Goal: Task Accomplishment & Management: Use online tool/utility

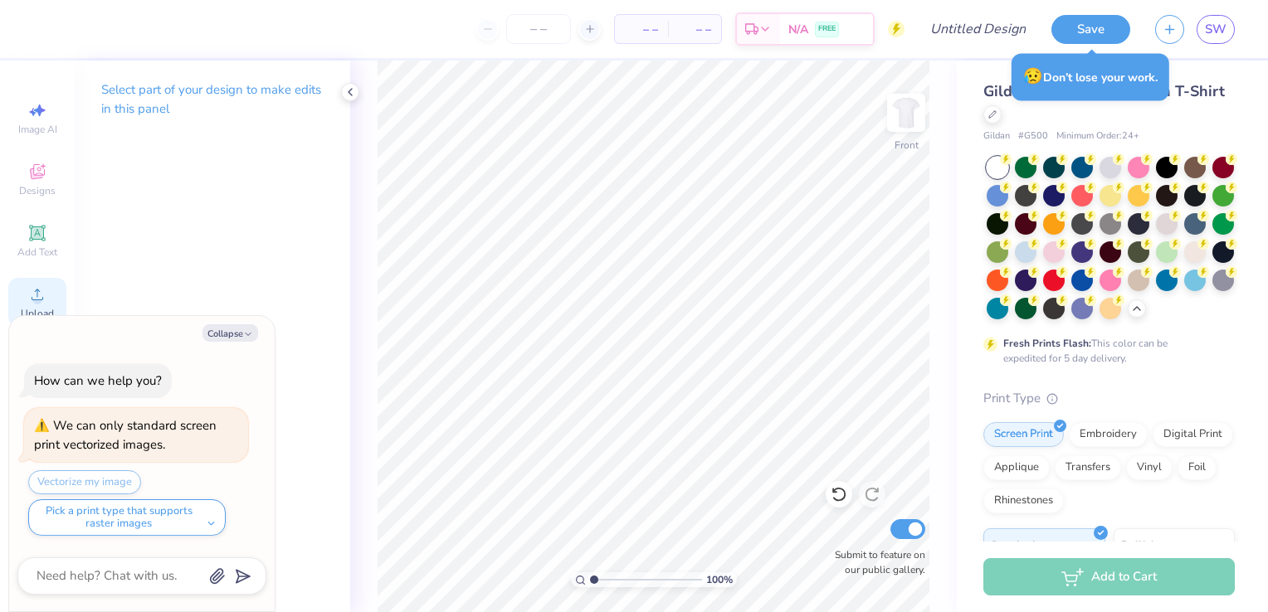
click at [43, 295] on icon at bounding box center [37, 295] width 20 height 20
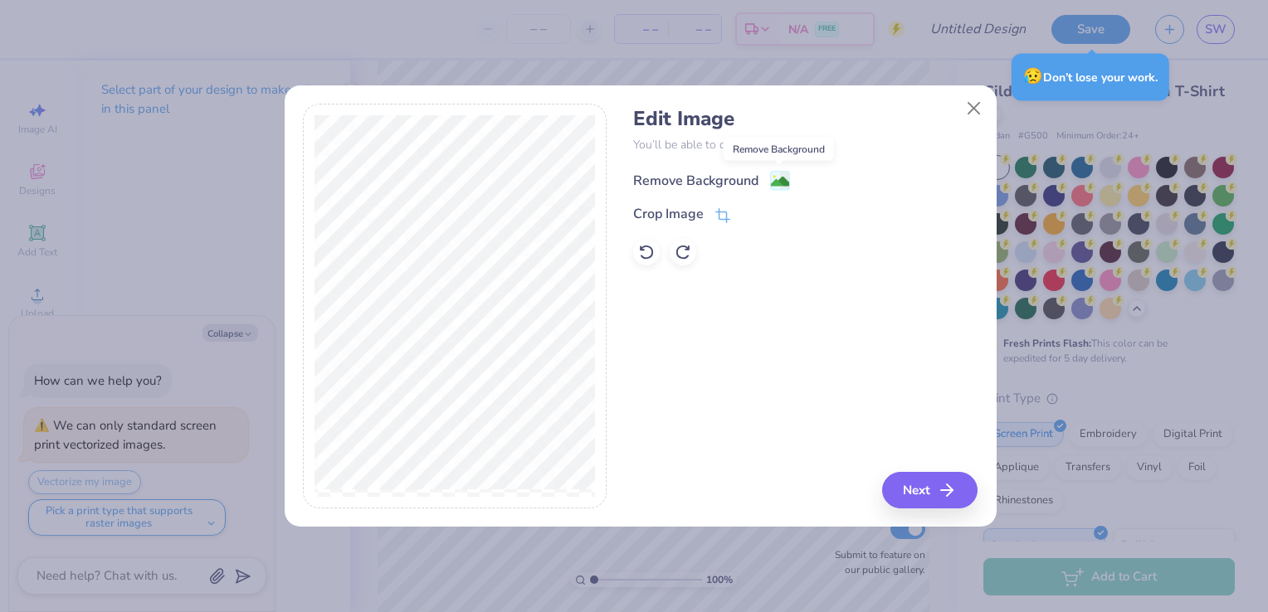
click at [771, 174] on image at bounding box center [780, 182] width 18 height 18
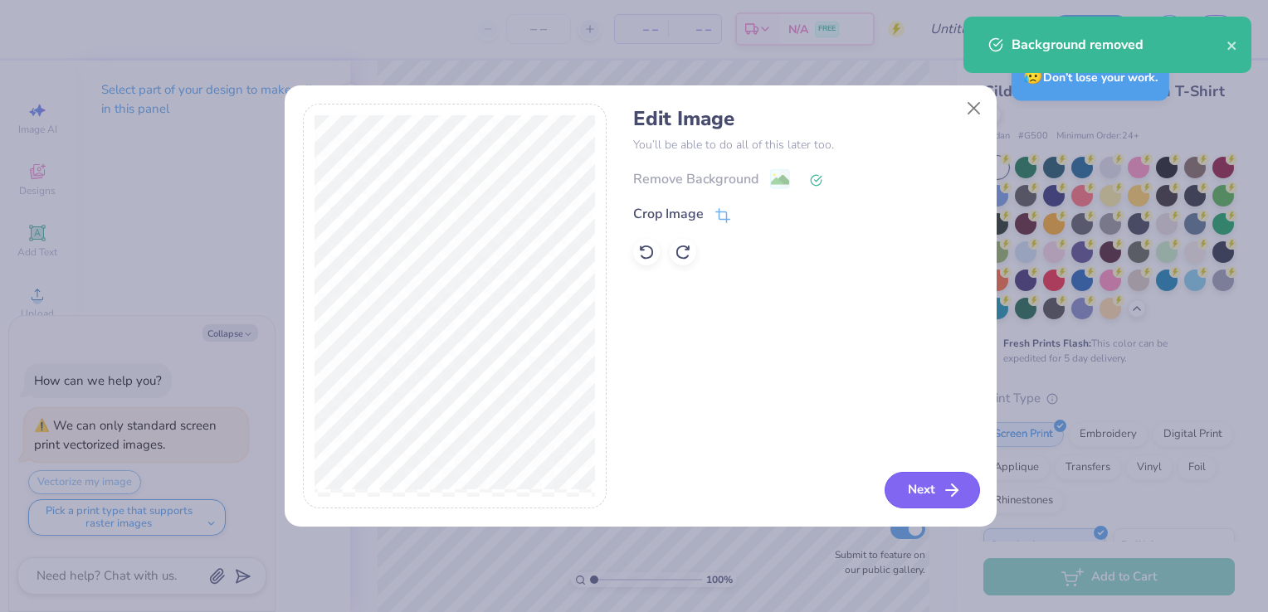
click at [935, 485] on button "Next" at bounding box center [932, 490] width 95 height 37
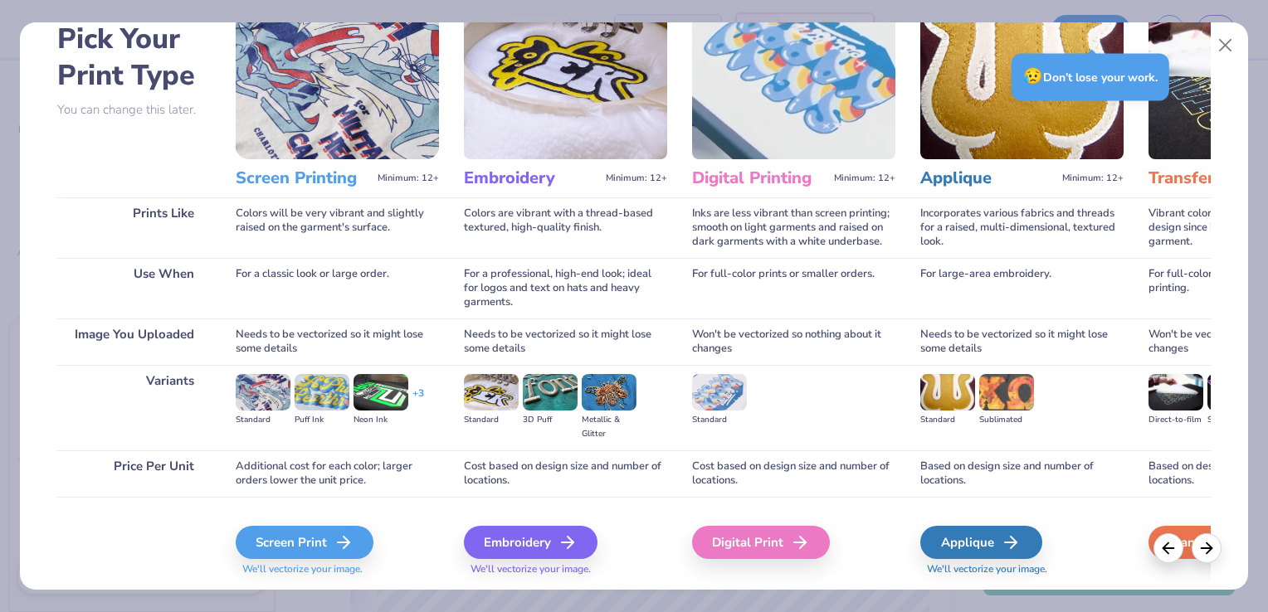
scroll to position [131, 0]
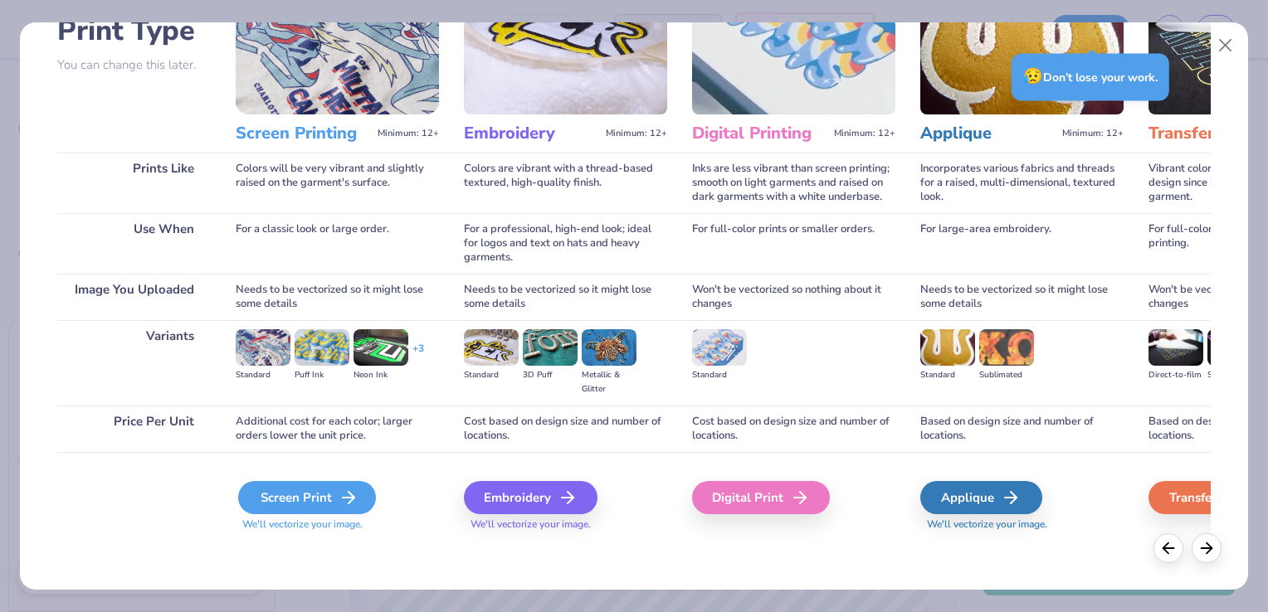
click at [339, 506] on icon at bounding box center [349, 498] width 20 height 20
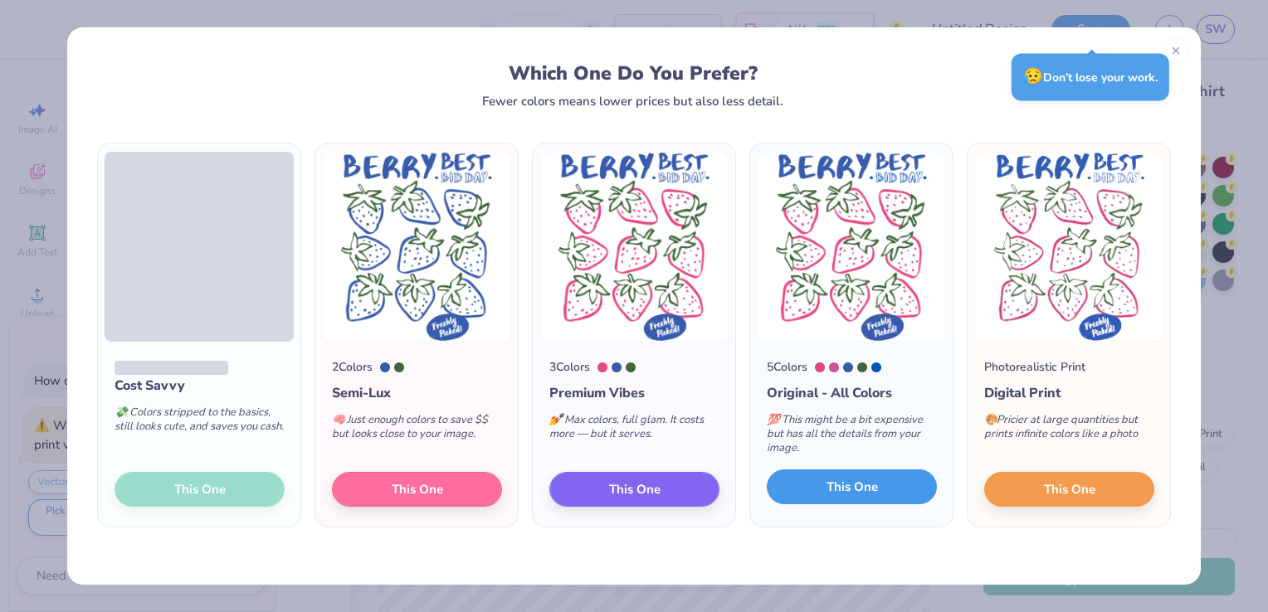
click at [870, 496] on button "This One" at bounding box center [852, 487] width 170 height 35
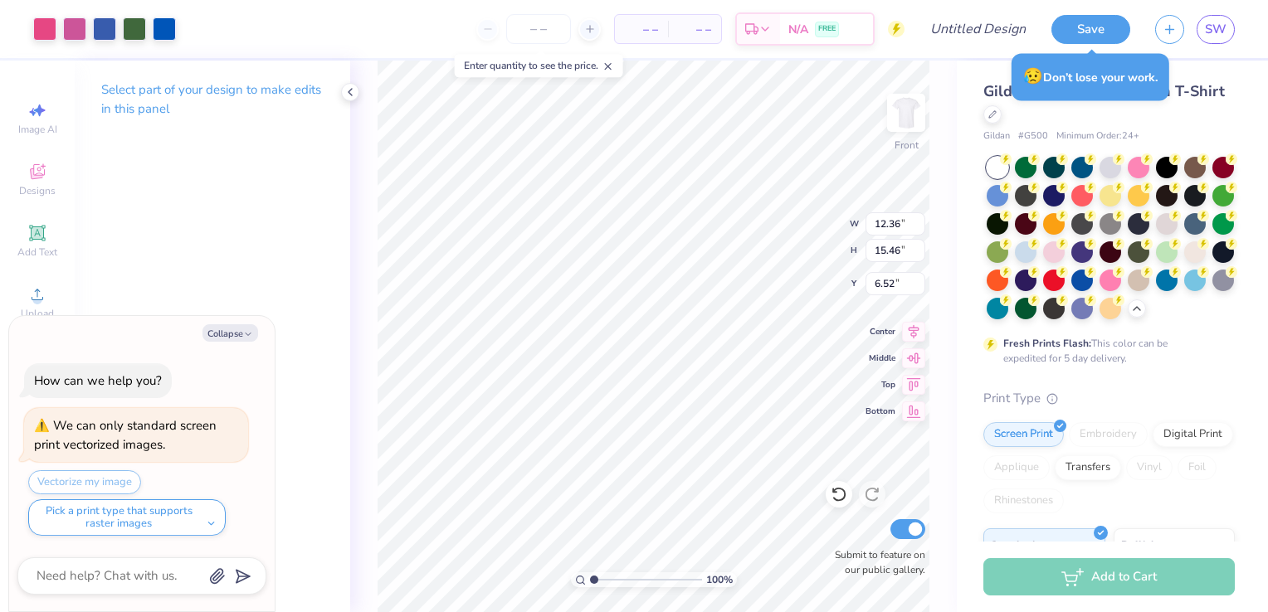
type textarea "x"
type input "3.51"
type textarea "x"
type input "10.51"
type input "13.15"
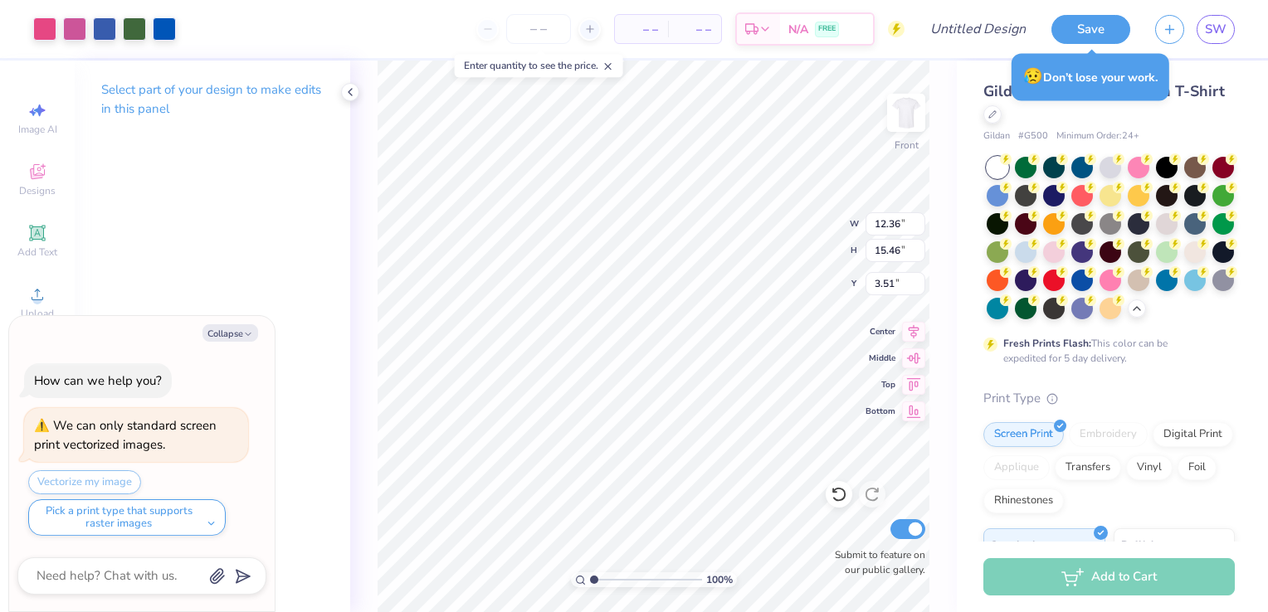
type input "3.62"
type textarea "x"
type input "3.00"
type textarea "x"
type input "9.36"
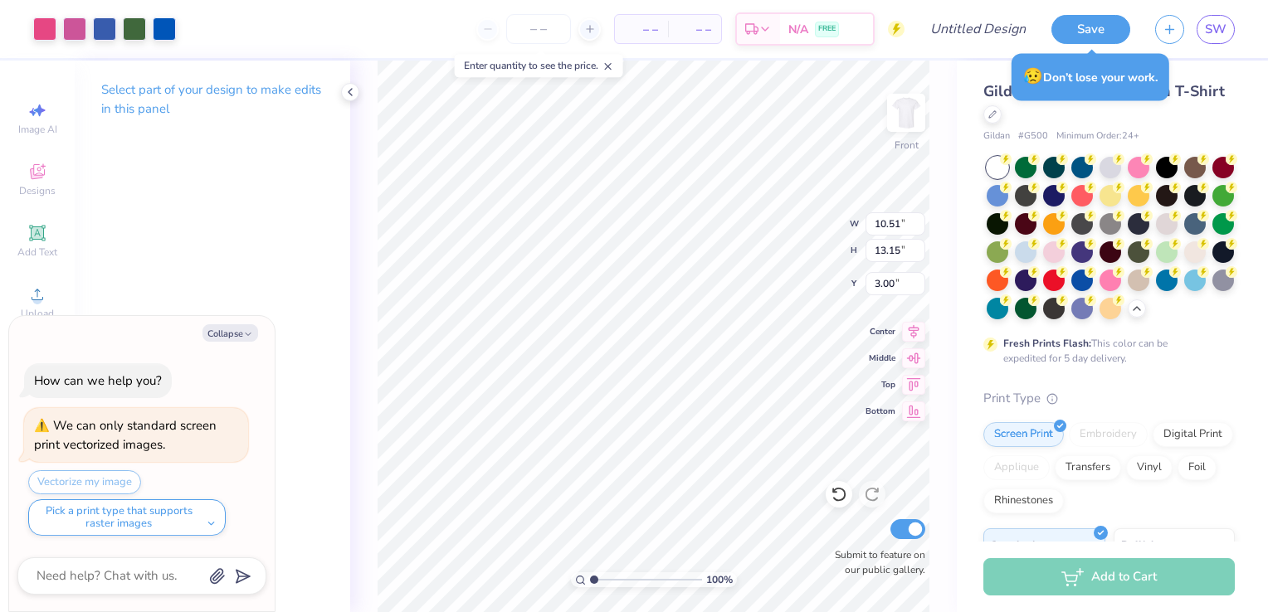
type input "11.72"
type textarea "x"
type input "3.27"
type textarea "x"
type input "8.76"
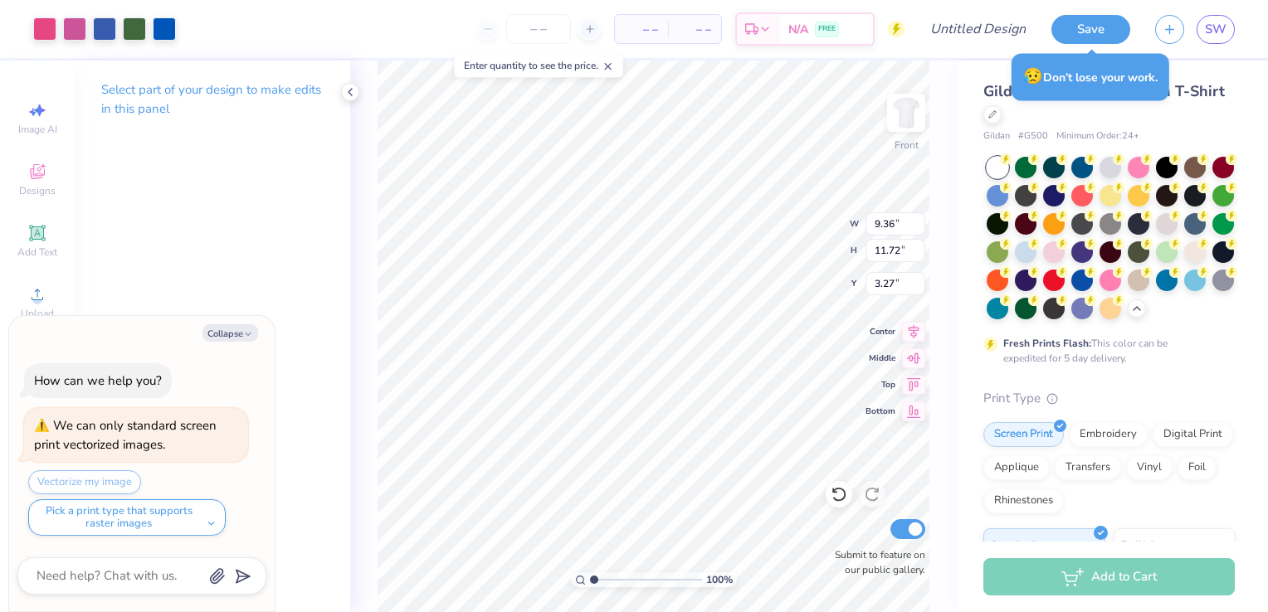
type input "10.97"
type input "3.70"
type textarea "x"
type input "3.28"
type textarea "x"
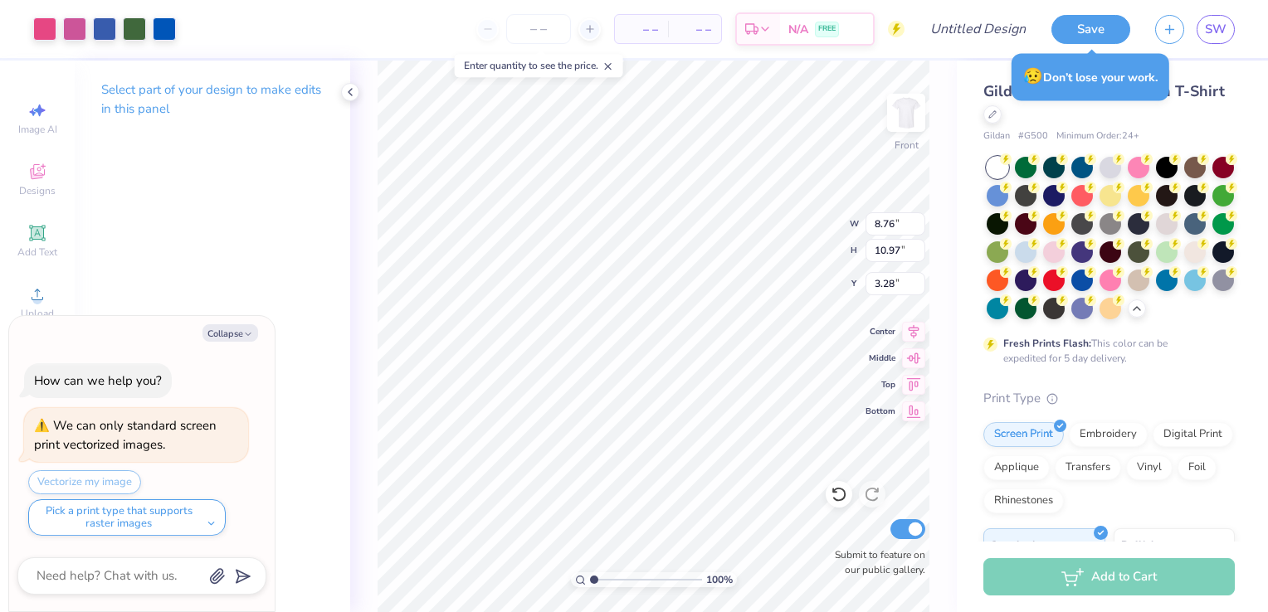
type input "3.67"
type textarea "x"
type input "9.28"
type input "11.61"
type textarea "x"
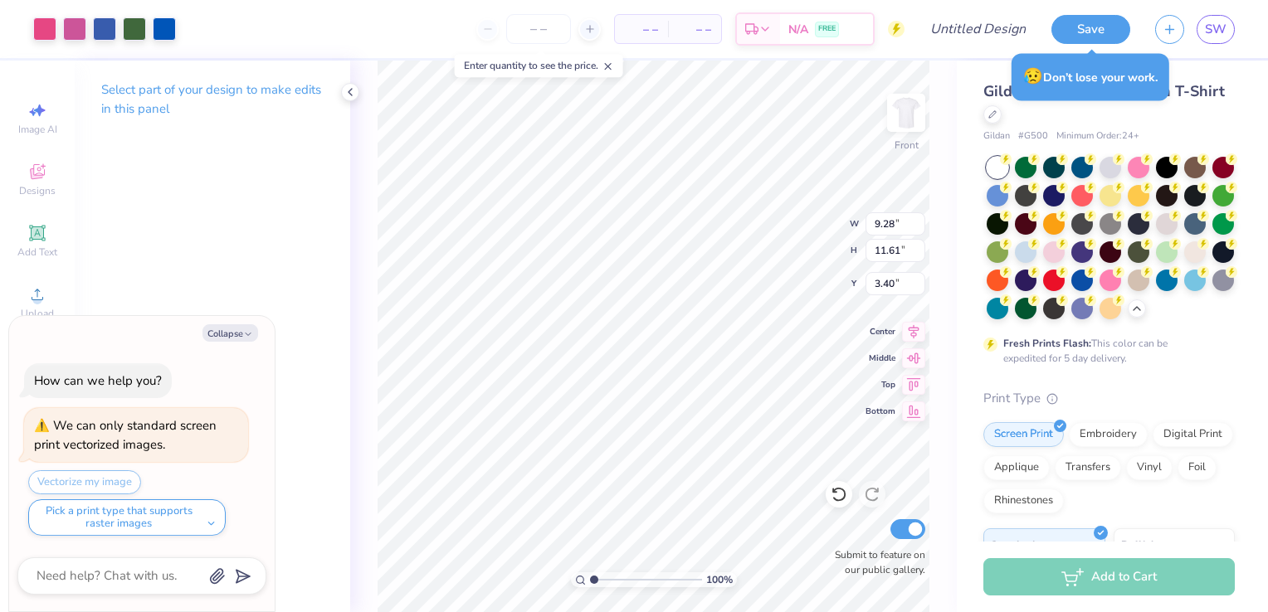
type input "3.59"
click at [53, 36] on div at bounding box center [44, 27] width 23 height 23
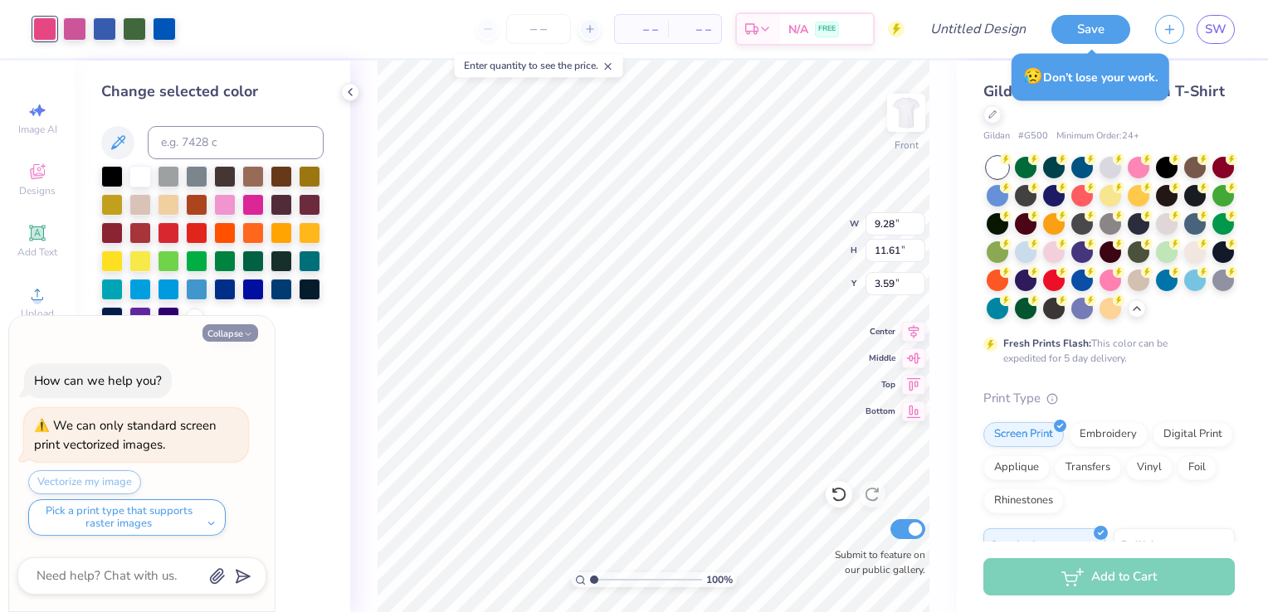
click at [238, 334] on button "Collapse" at bounding box center [230, 332] width 56 height 17
type textarea "x"
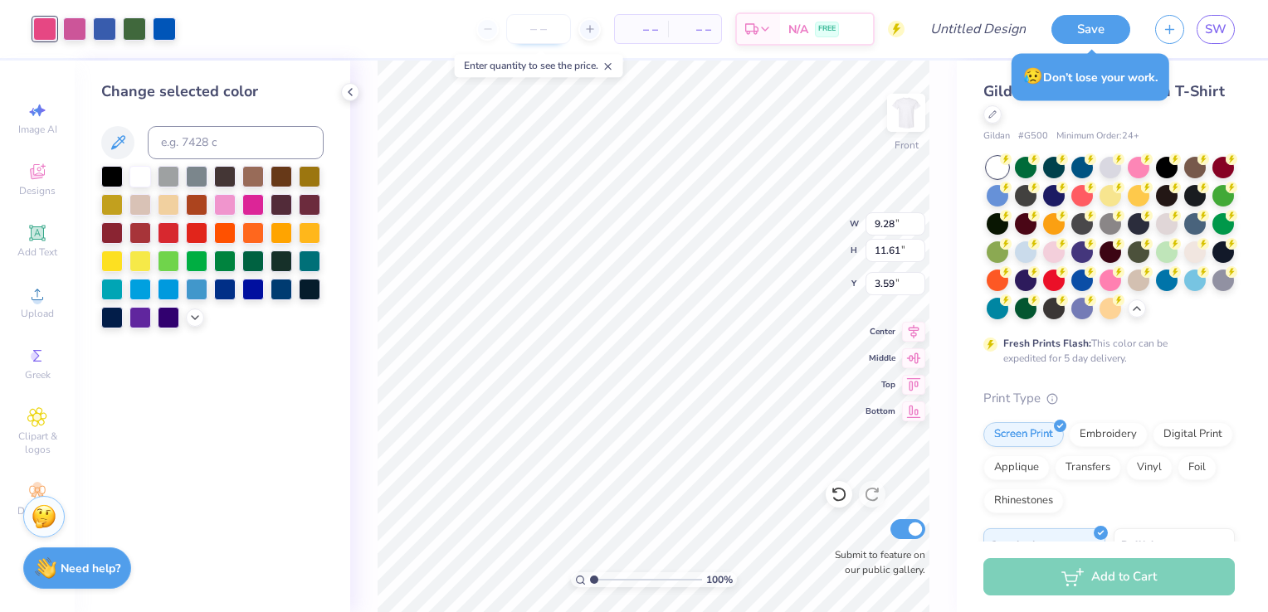
click at [528, 36] on input "number" at bounding box center [538, 29] width 65 height 30
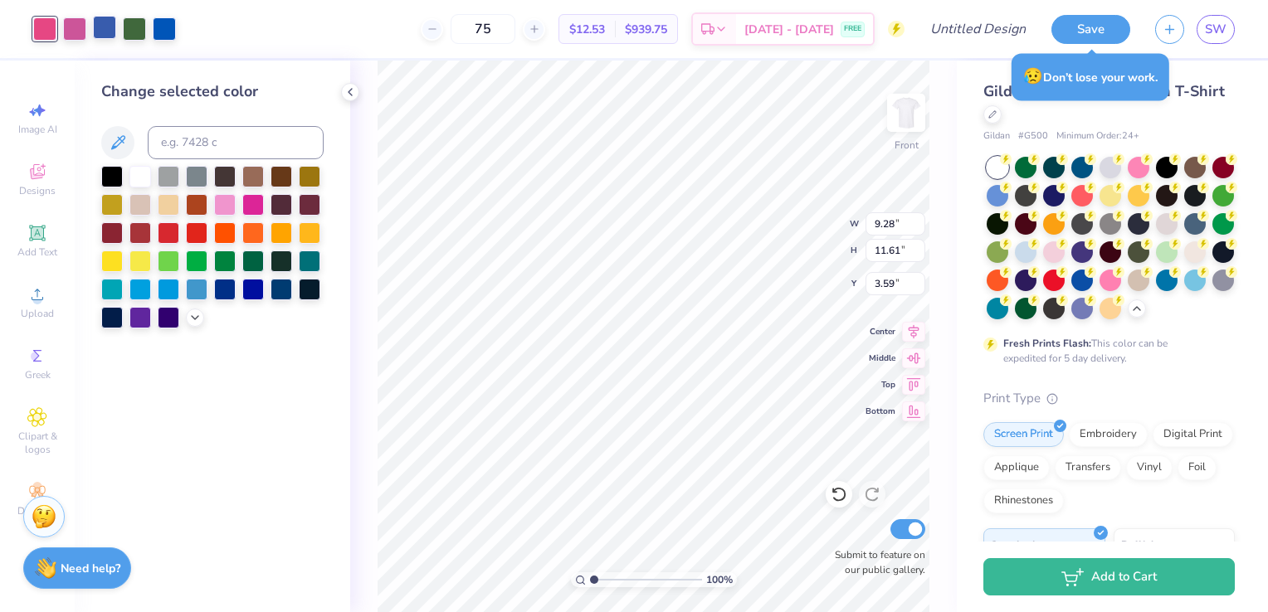
type input "75"
click at [106, 32] on div at bounding box center [104, 27] width 23 height 23
click at [236, 131] on input at bounding box center [236, 142] width 176 height 33
type input "649"
click at [837, 493] on icon at bounding box center [839, 494] width 17 height 17
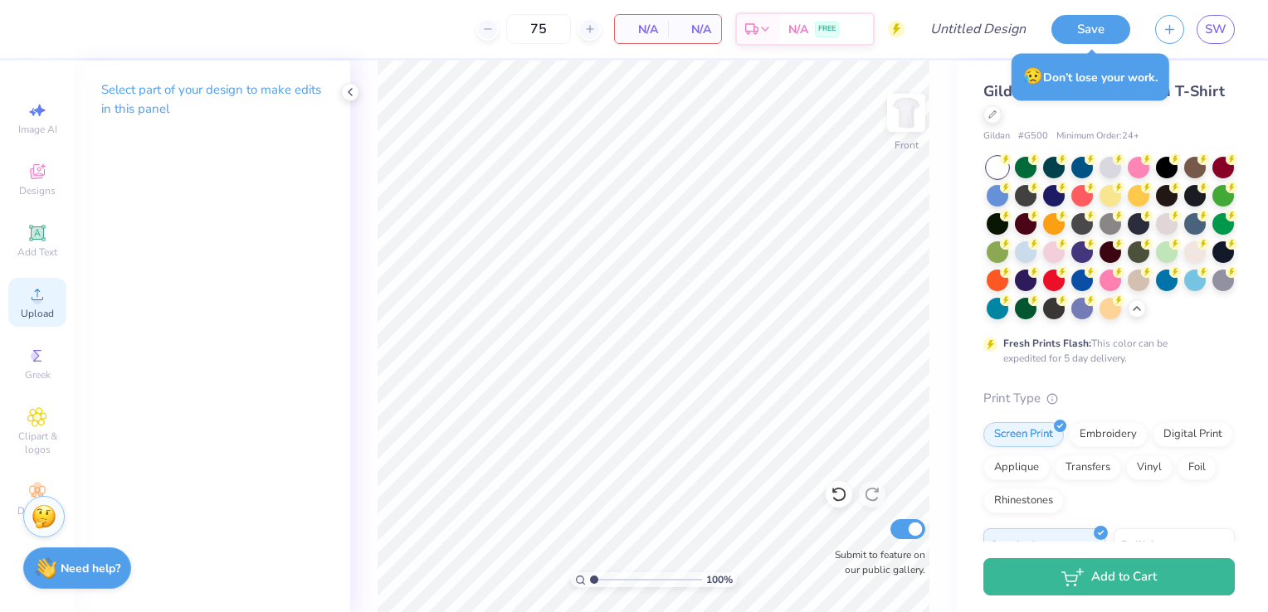
click at [27, 300] on div "Upload" at bounding box center [37, 302] width 58 height 49
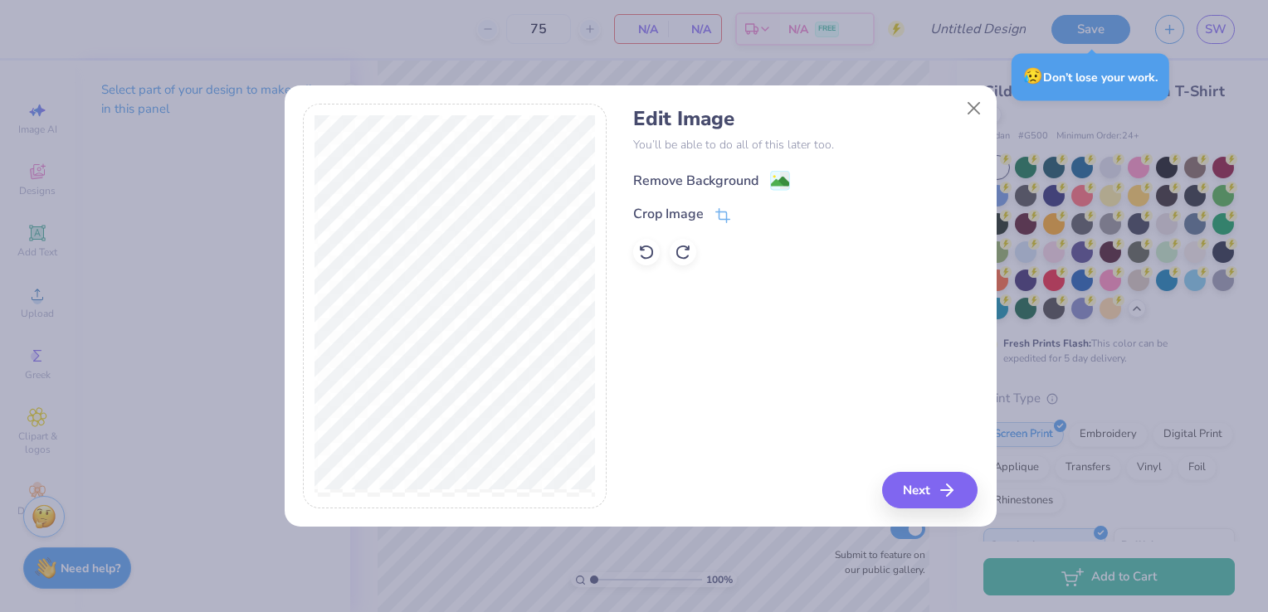
click at [778, 182] on image at bounding box center [780, 182] width 18 height 18
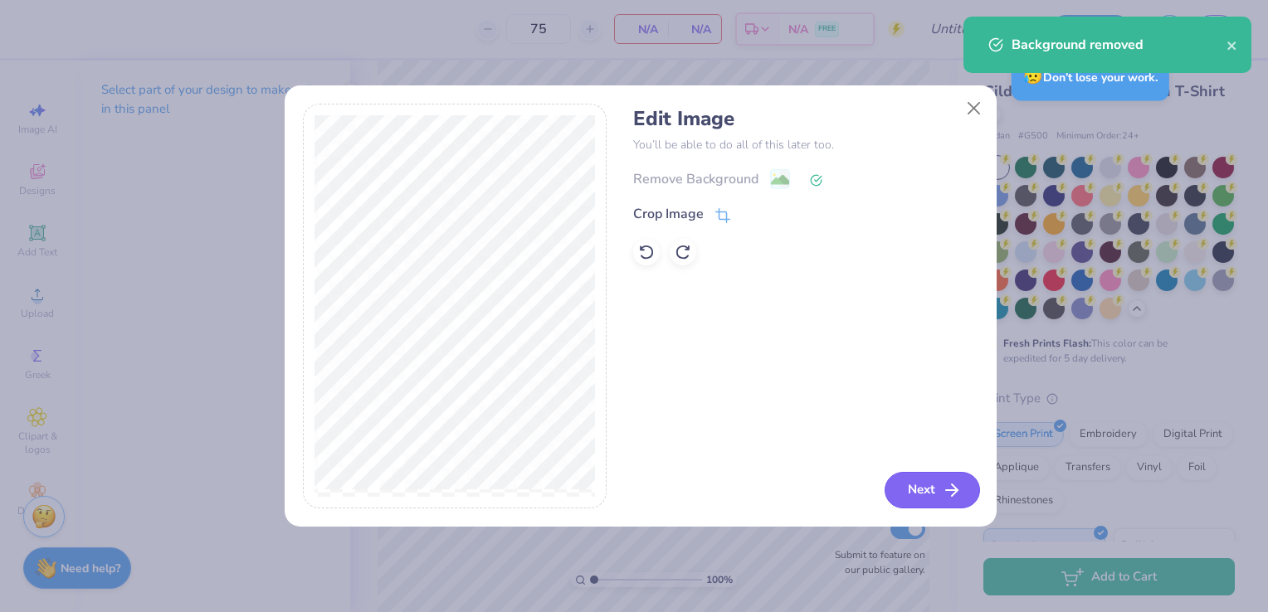
click at [938, 487] on button "Next" at bounding box center [932, 490] width 95 height 37
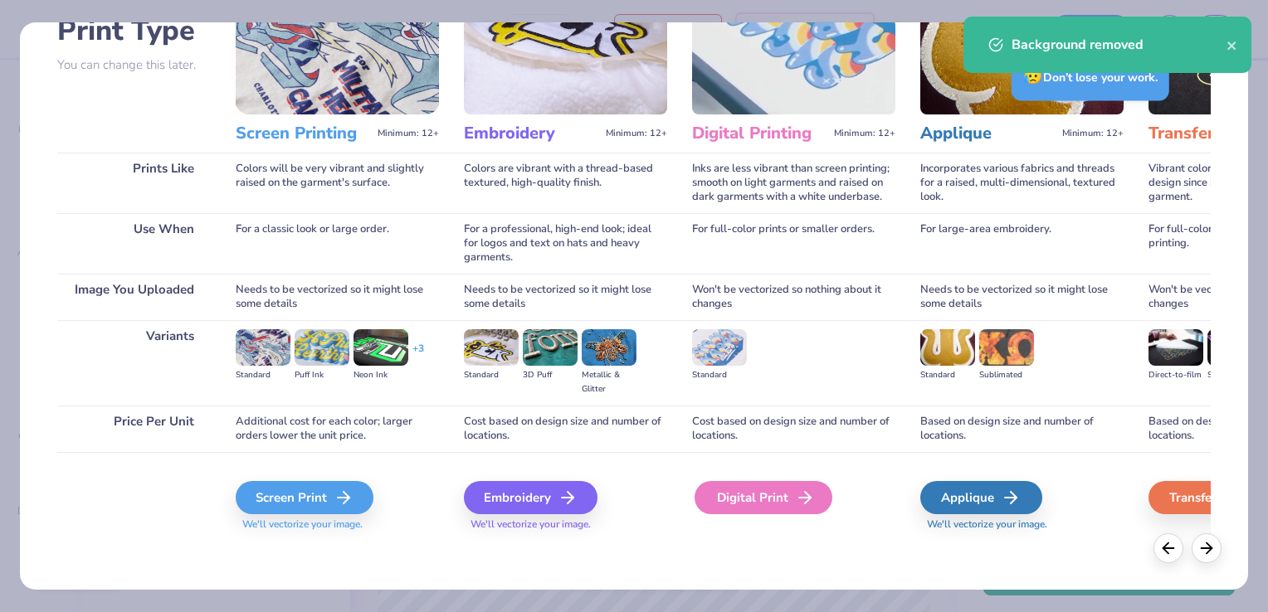
click at [773, 489] on div "Digital Print" at bounding box center [764, 497] width 138 height 33
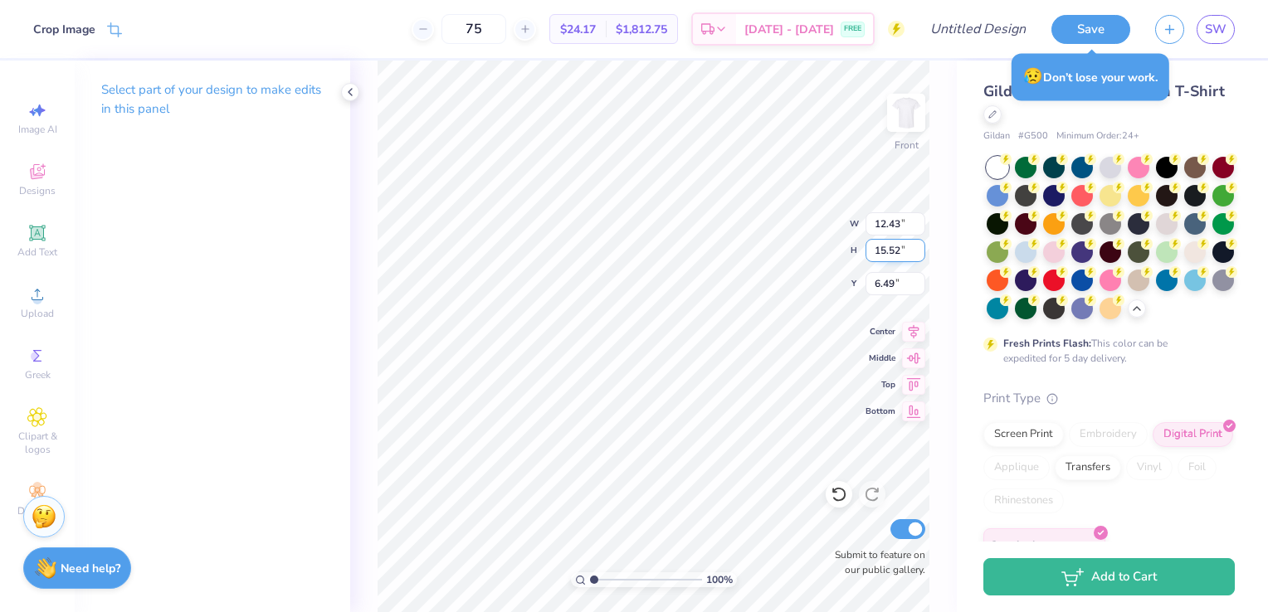
type input "10.88"
type input "13.58"
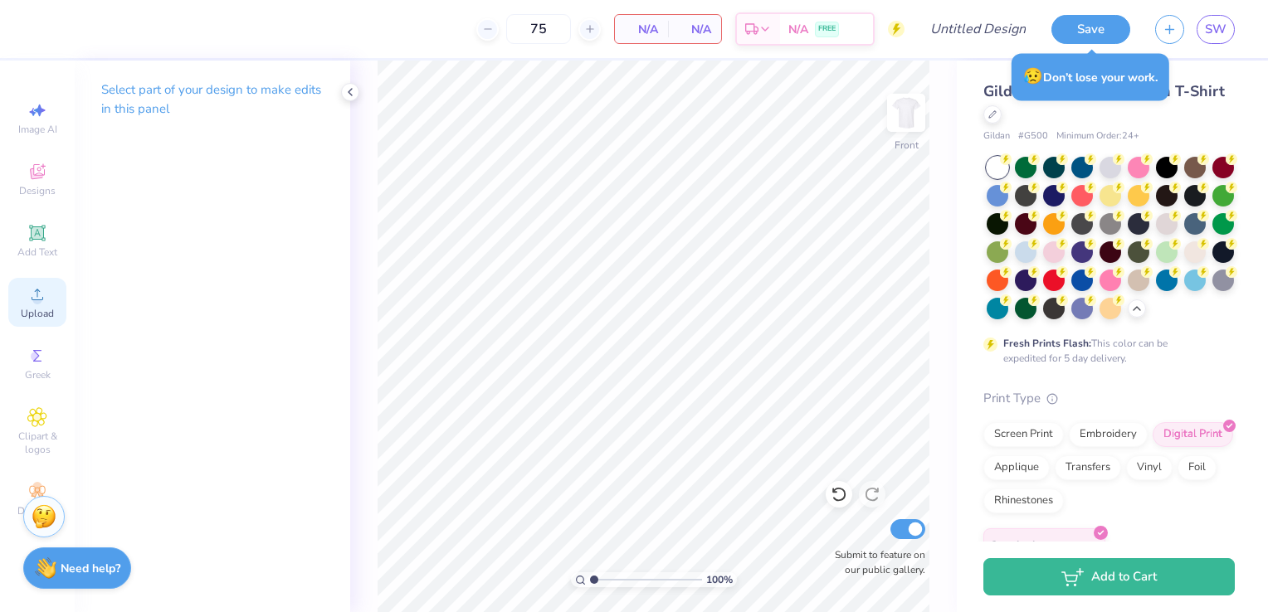
click at [39, 295] on icon at bounding box center [37, 295] width 20 height 20
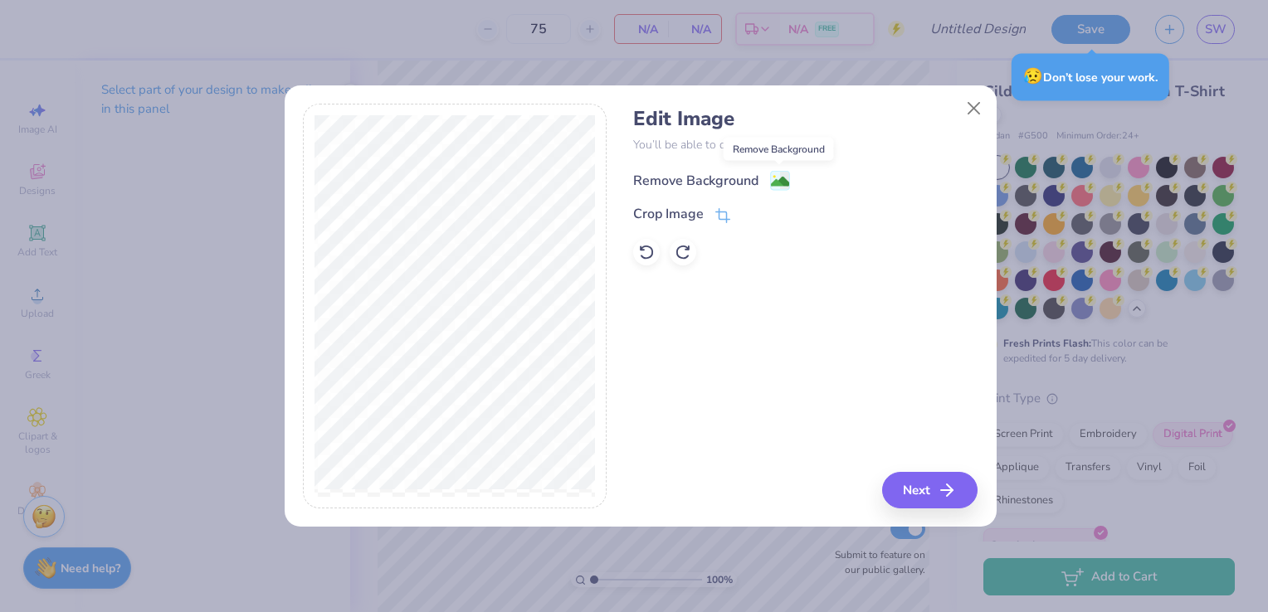
click at [783, 182] on image at bounding box center [780, 182] width 18 height 18
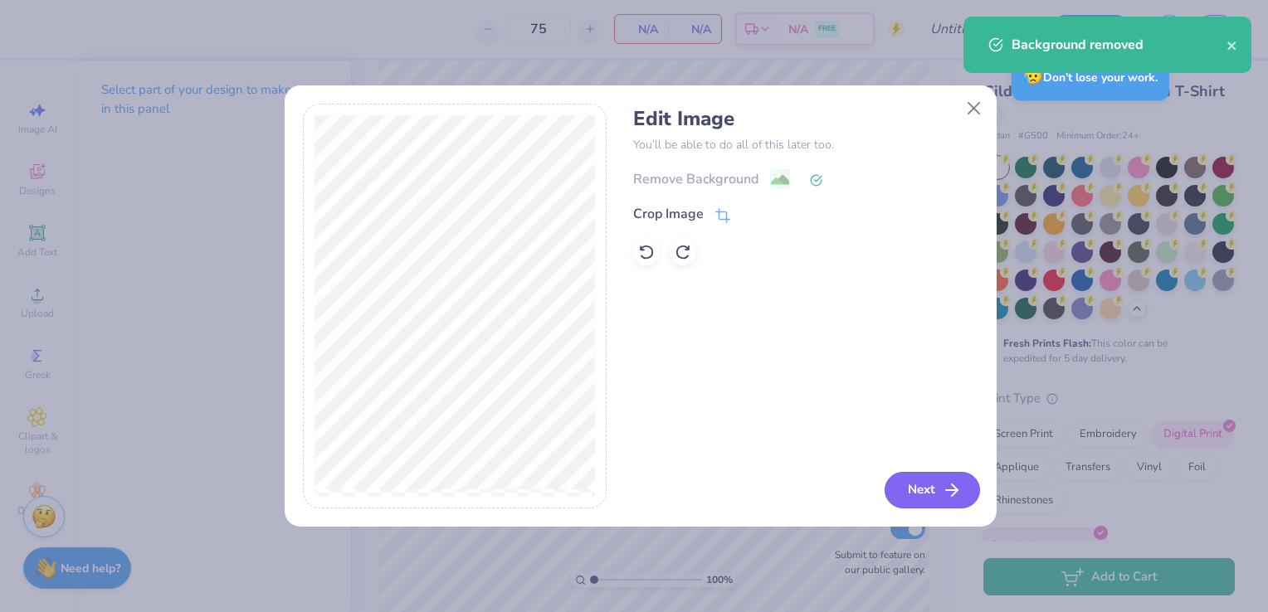
click at [961, 495] on icon "button" at bounding box center [952, 490] width 20 height 20
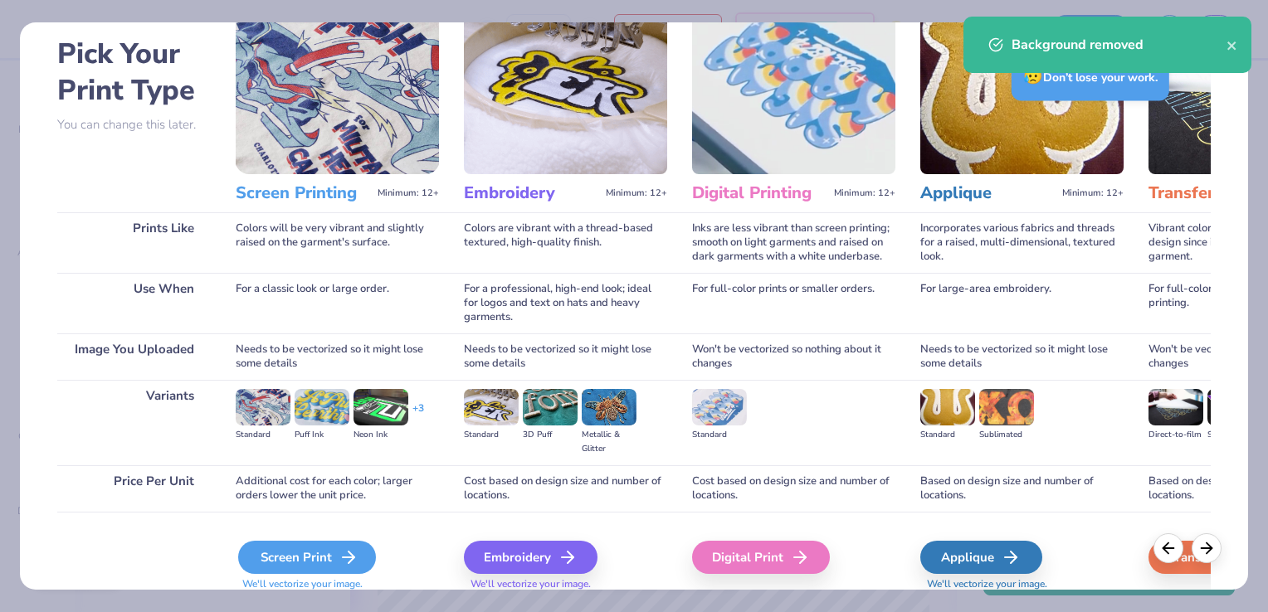
scroll to position [131, 0]
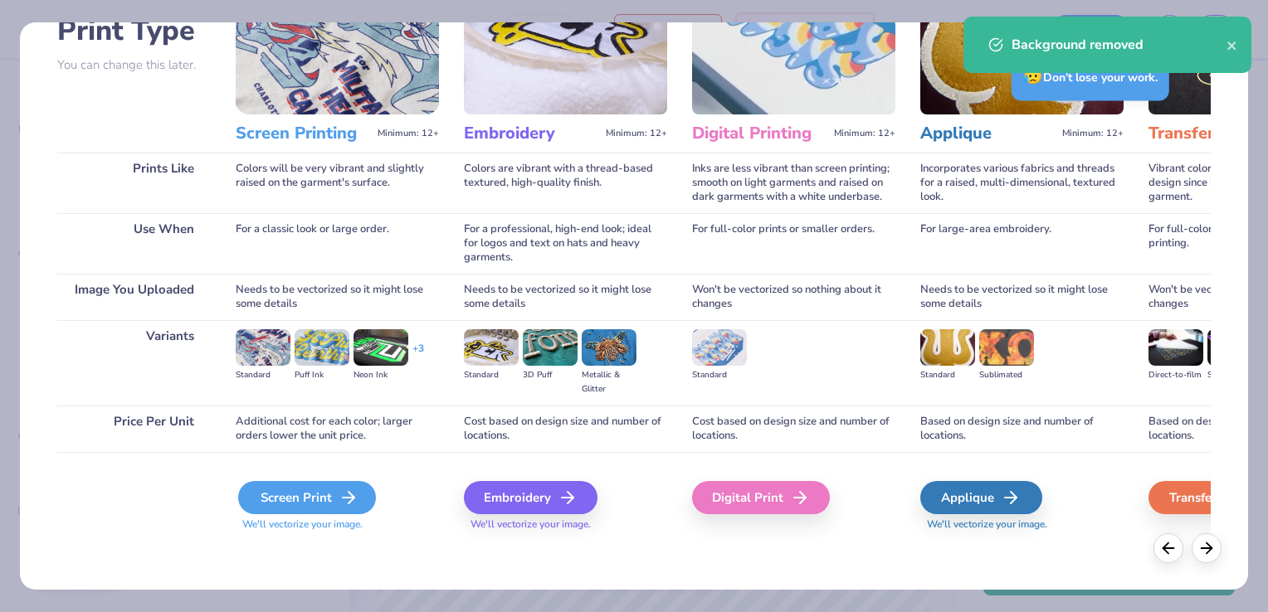
click at [324, 504] on div "Screen Print" at bounding box center [307, 497] width 138 height 33
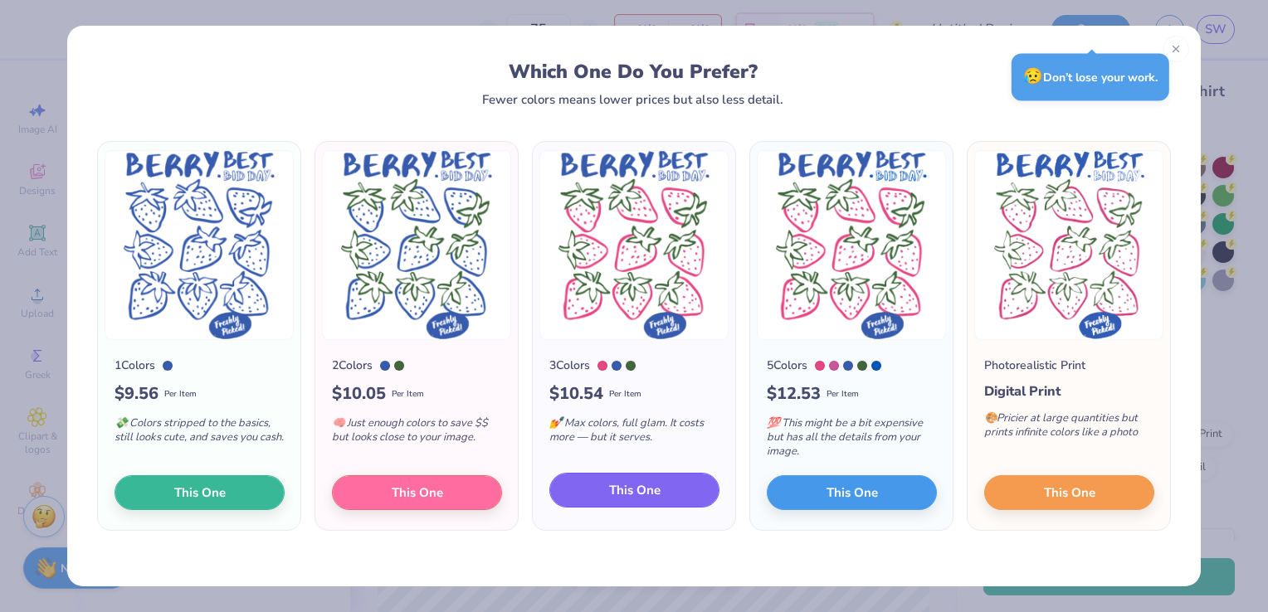
click at [643, 498] on span "This One" at bounding box center [634, 490] width 51 height 19
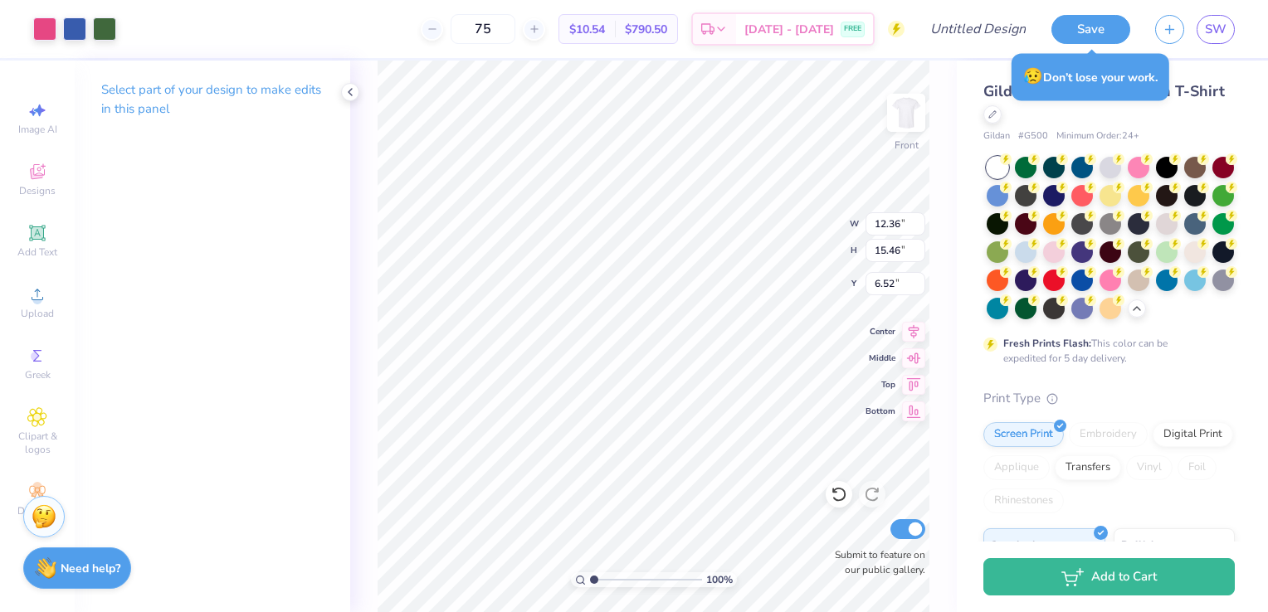
type input "3.35"
type input "11.14"
type input "13.95"
type input "3.55"
type input "10.57"
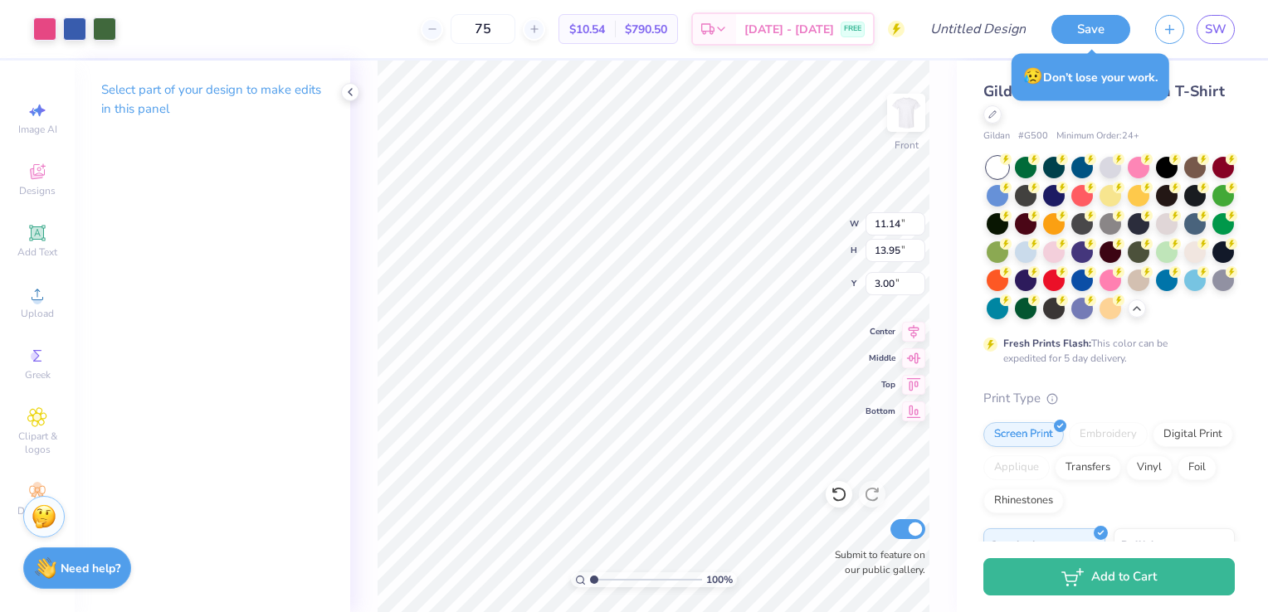
type input "13.22"
click at [73, 27] on div at bounding box center [74, 27] width 23 height 23
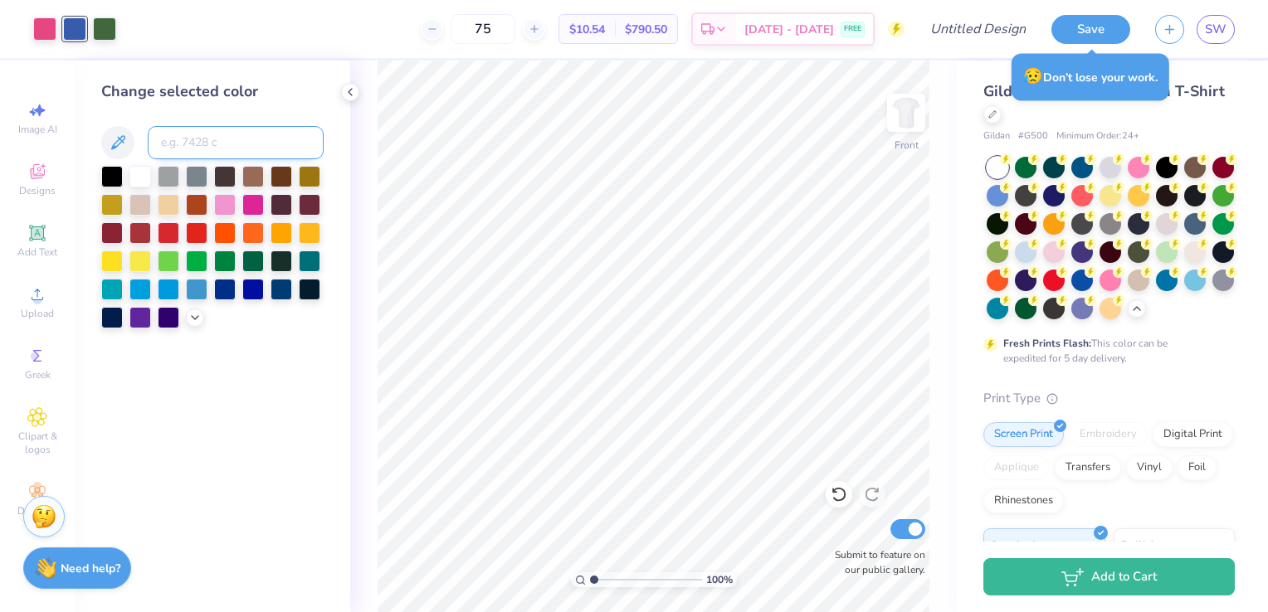
click at [172, 148] on input at bounding box center [236, 142] width 176 height 33
type input "646"
click at [845, 504] on div at bounding box center [839, 494] width 27 height 27
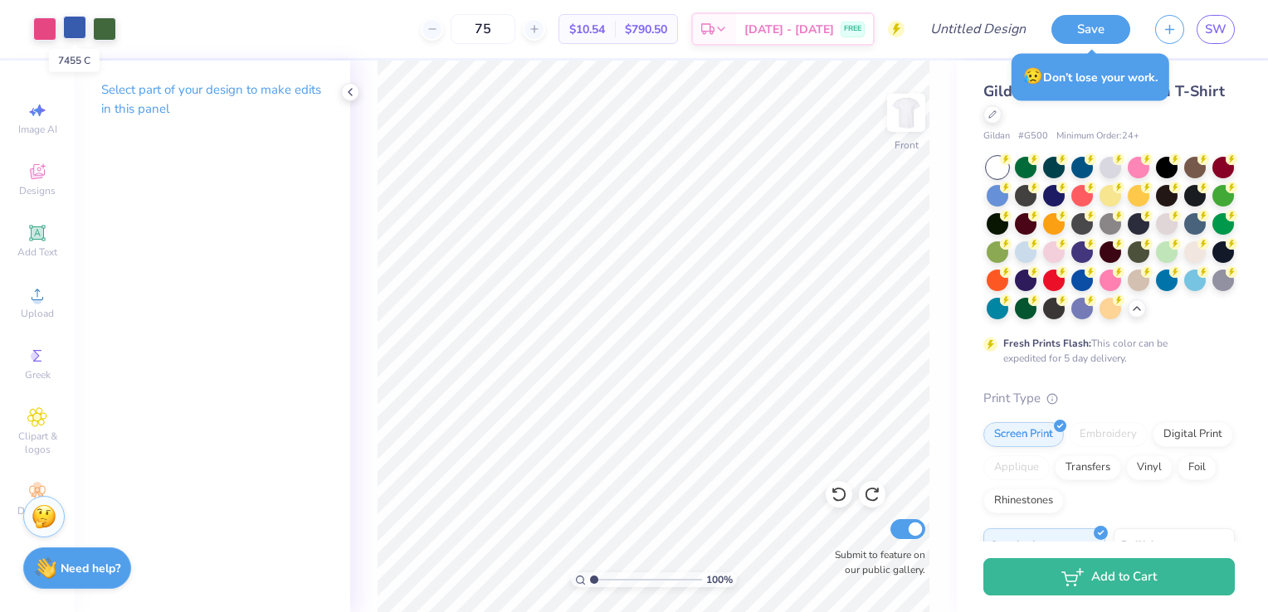
click at [71, 29] on div at bounding box center [74, 27] width 23 height 23
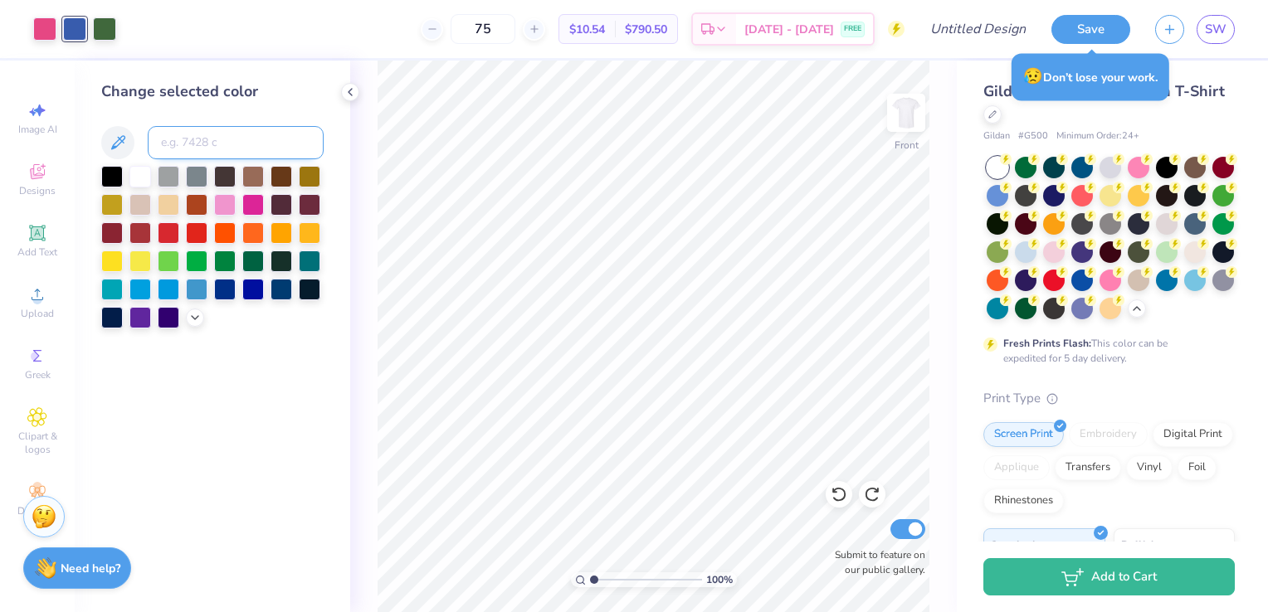
click at [235, 144] on input at bounding box center [236, 142] width 176 height 33
type input "7456"
type input "7"
click at [844, 500] on icon at bounding box center [839, 494] width 17 height 17
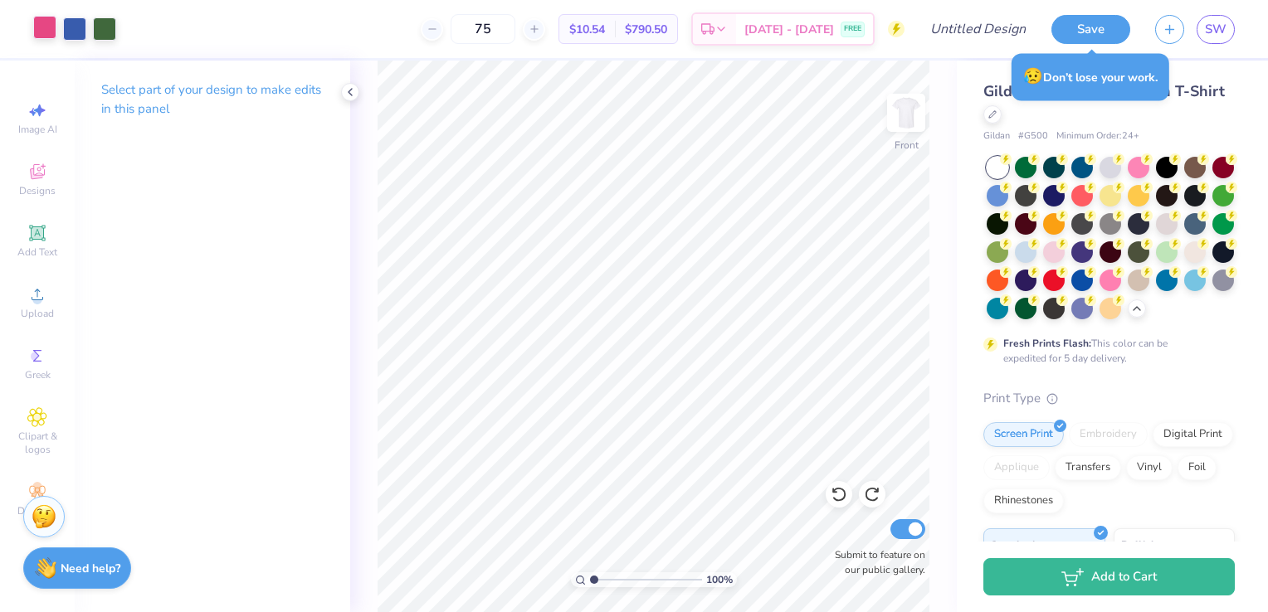
click at [43, 37] on div at bounding box center [44, 27] width 23 height 23
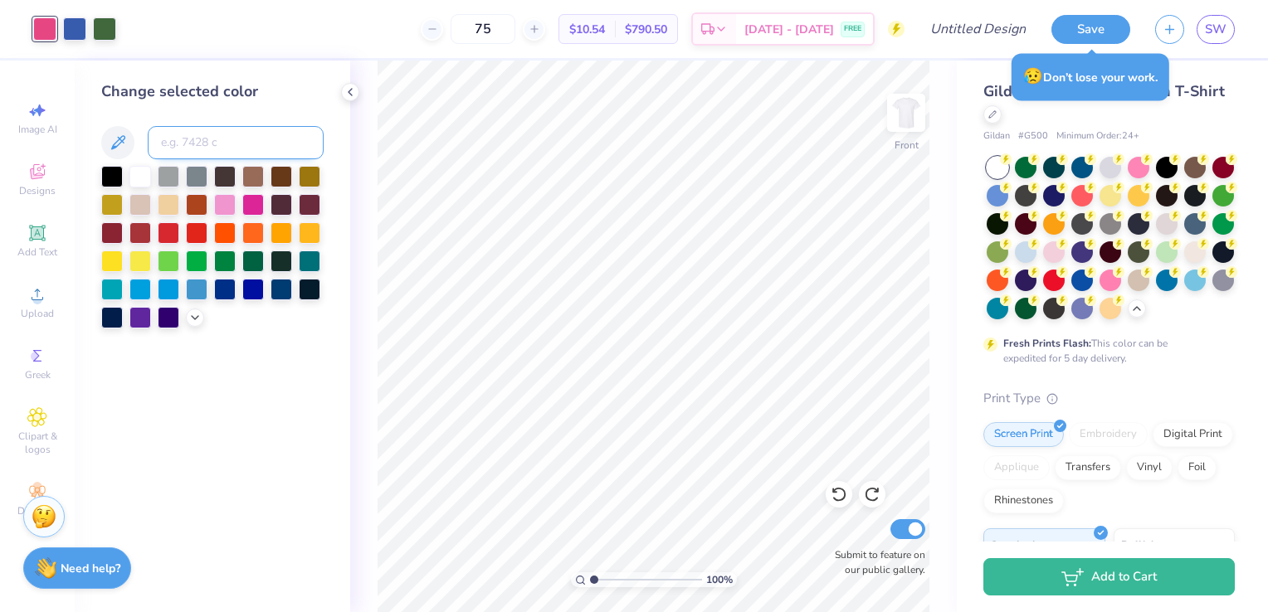
click at [219, 144] on input at bounding box center [236, 142] width 176 height 33
type input "683"
type input "682"
type input "680"
type input "670"
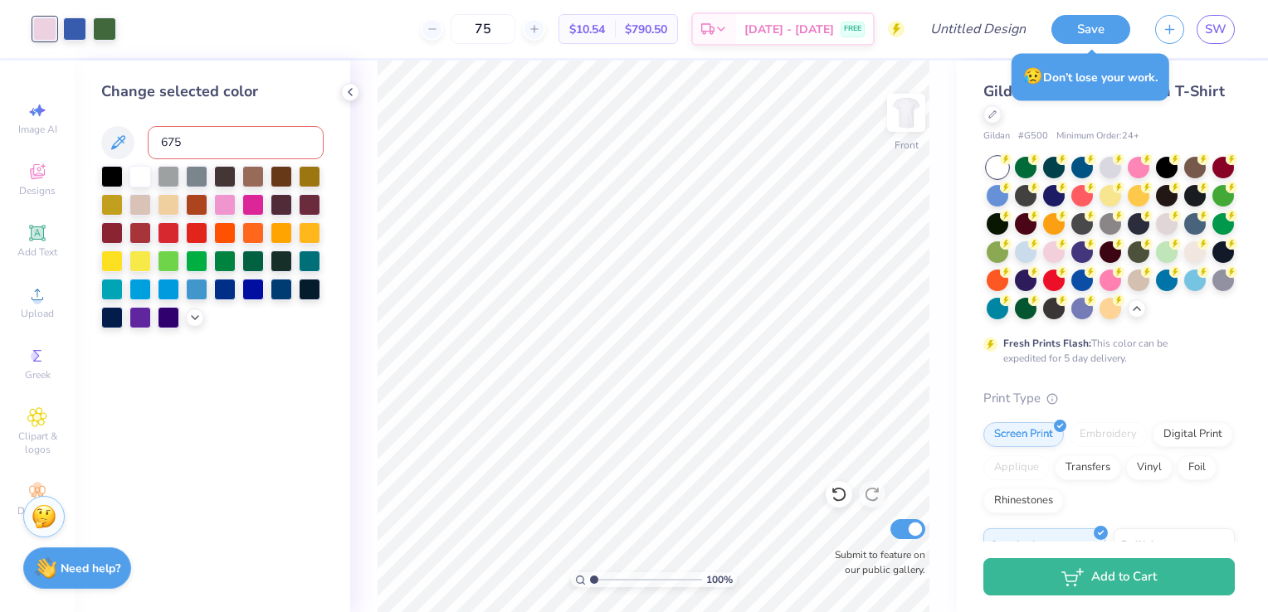
type input "675"
type input "673"
type input "674"
type input "676"
click at [846, 497] on icon at bounding box center [839, 494] width 17 height 17
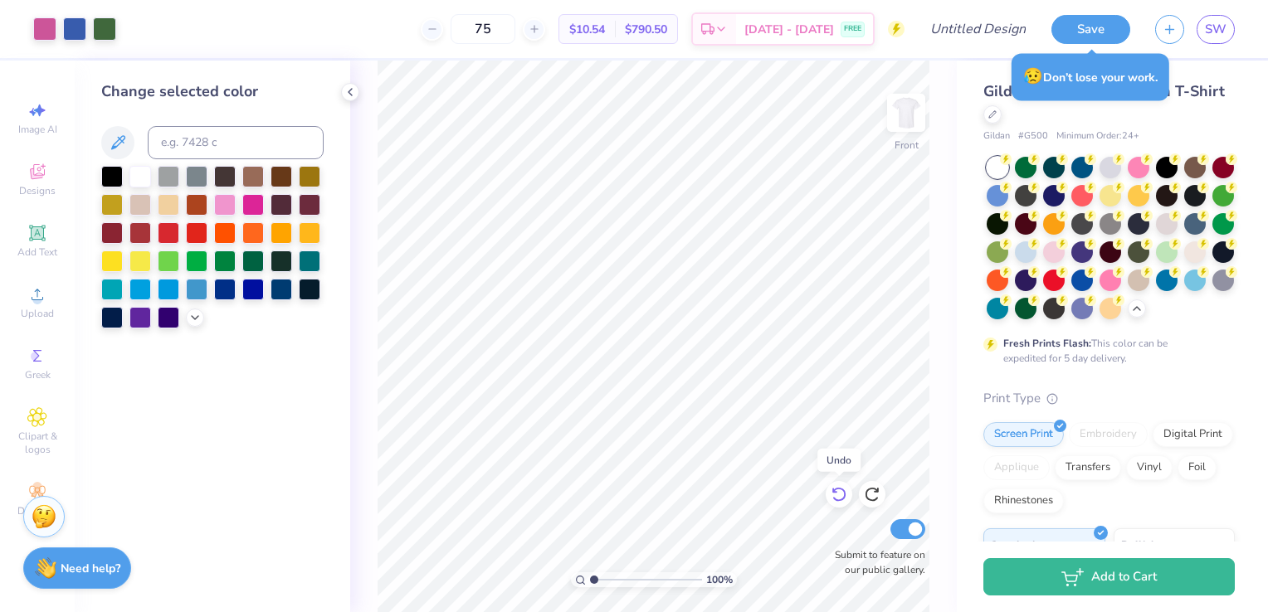
click at [846, 497] on icon at bounding box center [839, 494] width 17 height 17
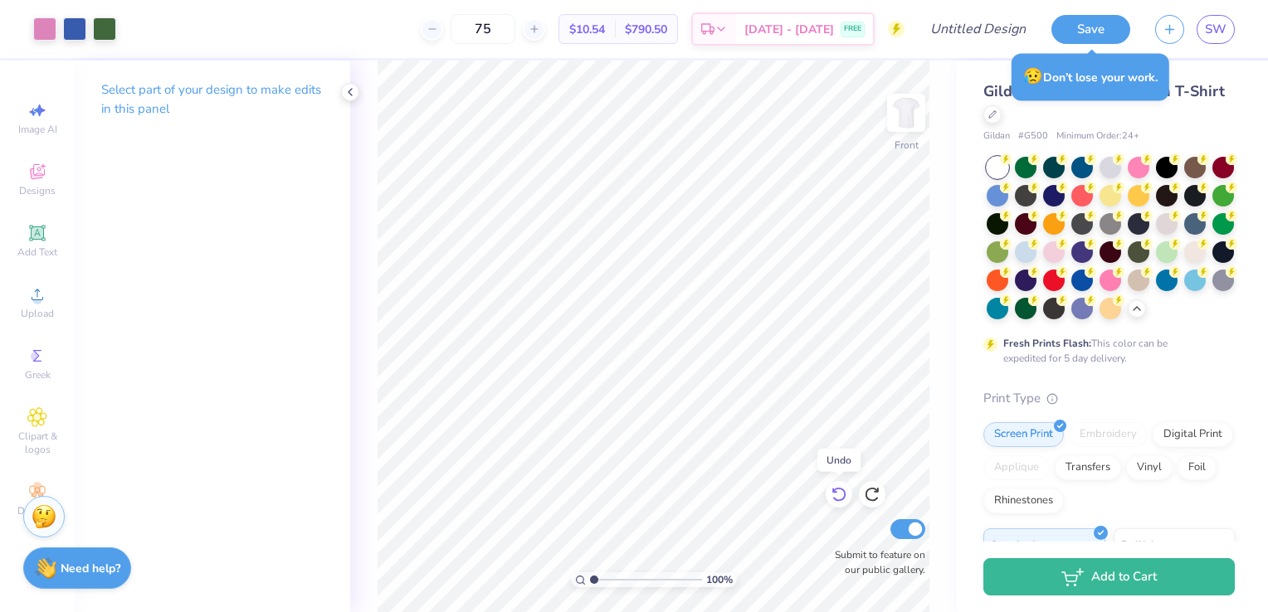
click at [846, 497] on icon at bounding box center [839, 494] width 17 height 17
click at [844, 501] on icon at bounding box center [839, 494] width 17 height 17
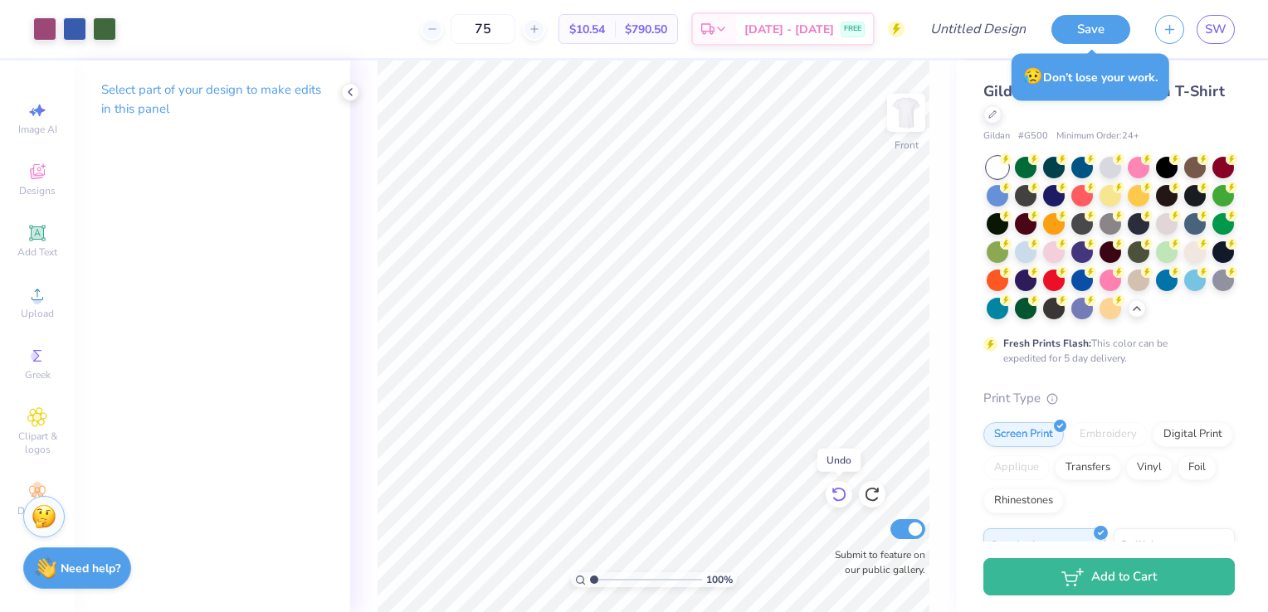
click at [844, 501] on icon at bounding box center [839, 494] width 17 height 17
click at [841, 498] on icon at bounding box center [839, 494] width 17 height 17
click at [40, 27] on div at bounding box center [44, 27] width 23 height 23
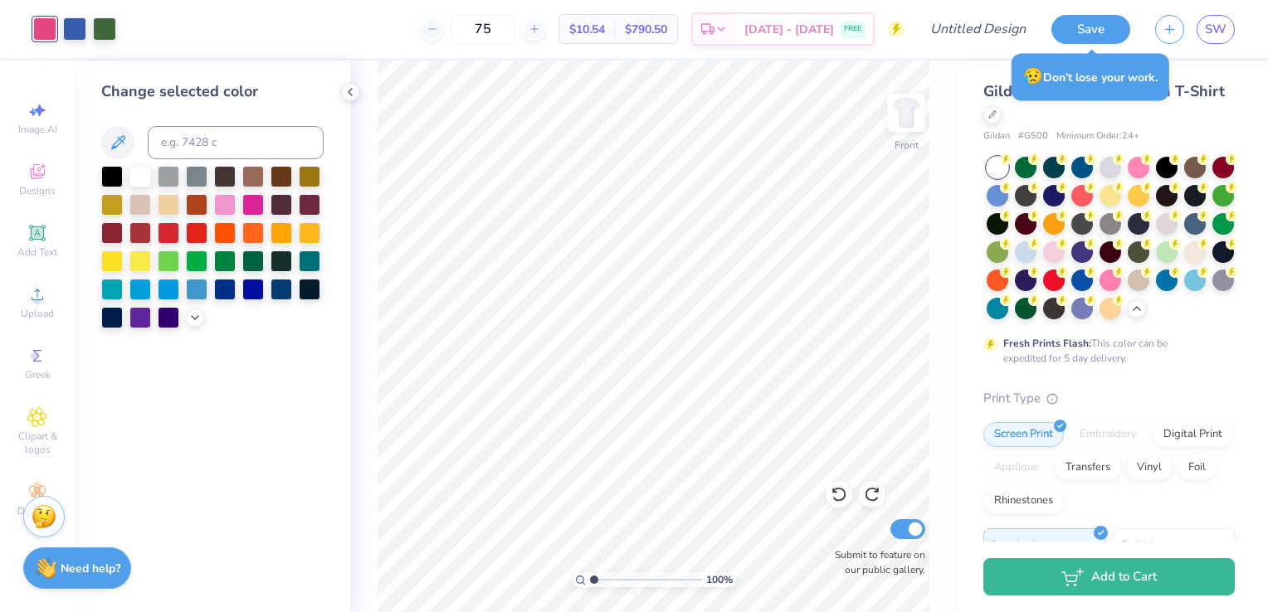
click at [185, 321] on div at bounding box center [212, 247] width 222 height 163
click at [197, 320] on icon at bounding box center [194, 316] width 13 height 13
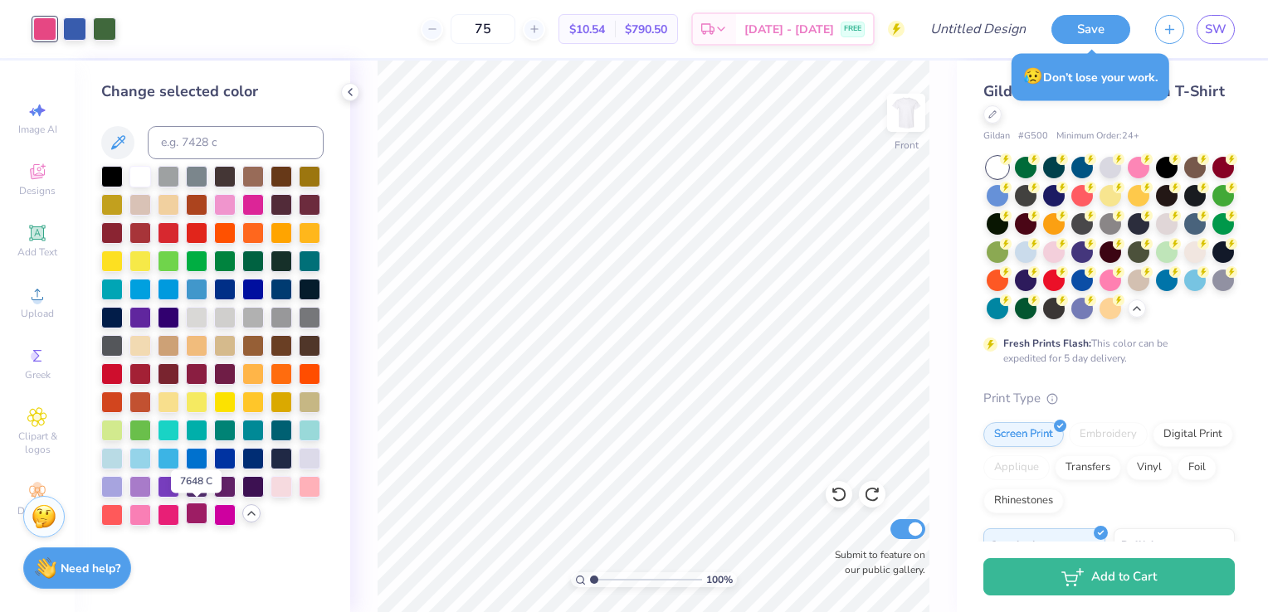
click at [190, 519] on div at bounding box center [197, 514] width 22 height 22
click at [175, 521] on div at bounding box center [169, 514] width 22 height 22
click at [838, 493] on icon at bounding box center [839, 494] width 17 height 17
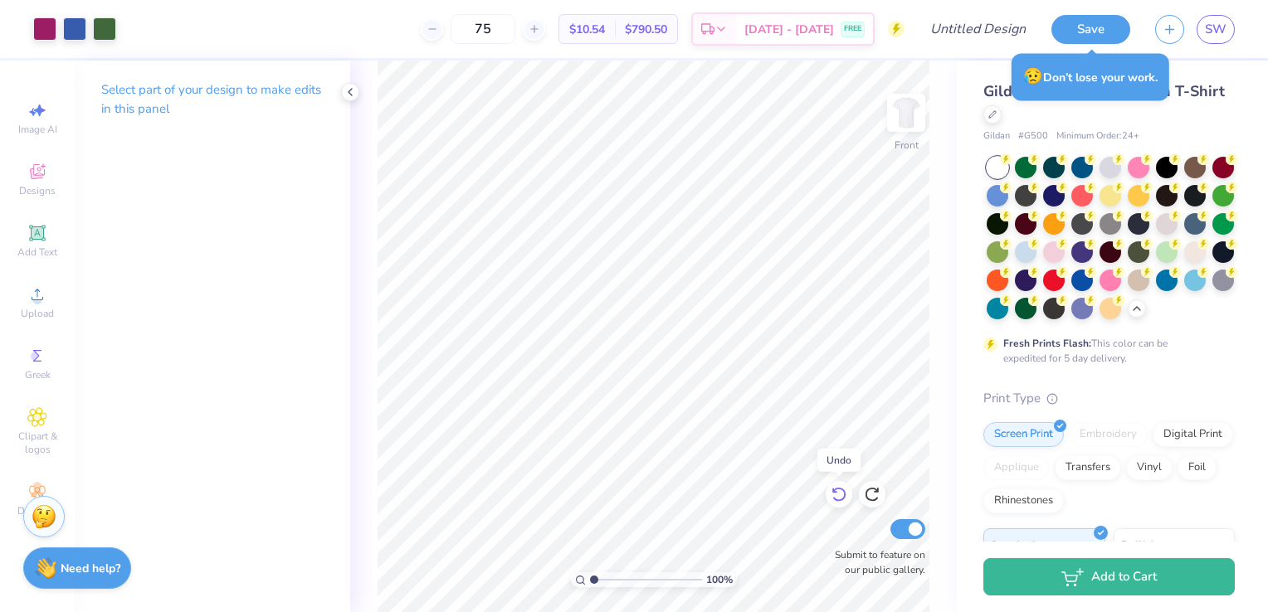
click at [840, 490] on icon at bounding box center [839, 494] width 17 height 17
click at [77, 25] on div at bounding box center [74, 27] width 23 height 23
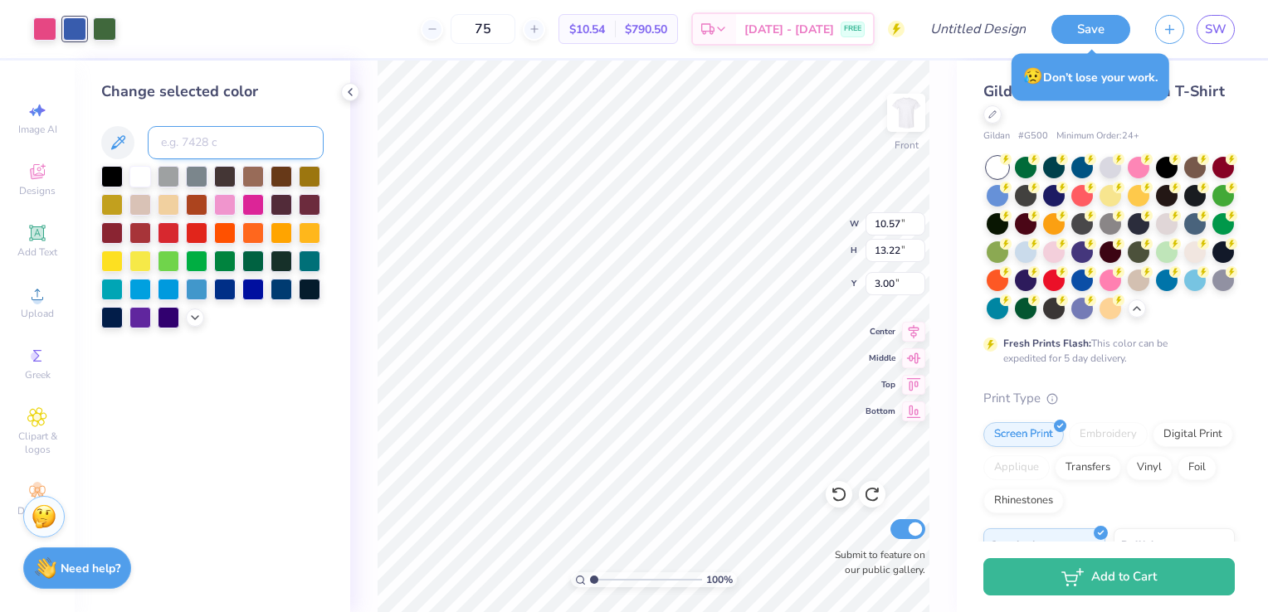
click at [201, 144] on input at bounding box center [236, 142] width 176 height 33
type input "6103 c"
type input "6"
type input "7455"
type input "2718"
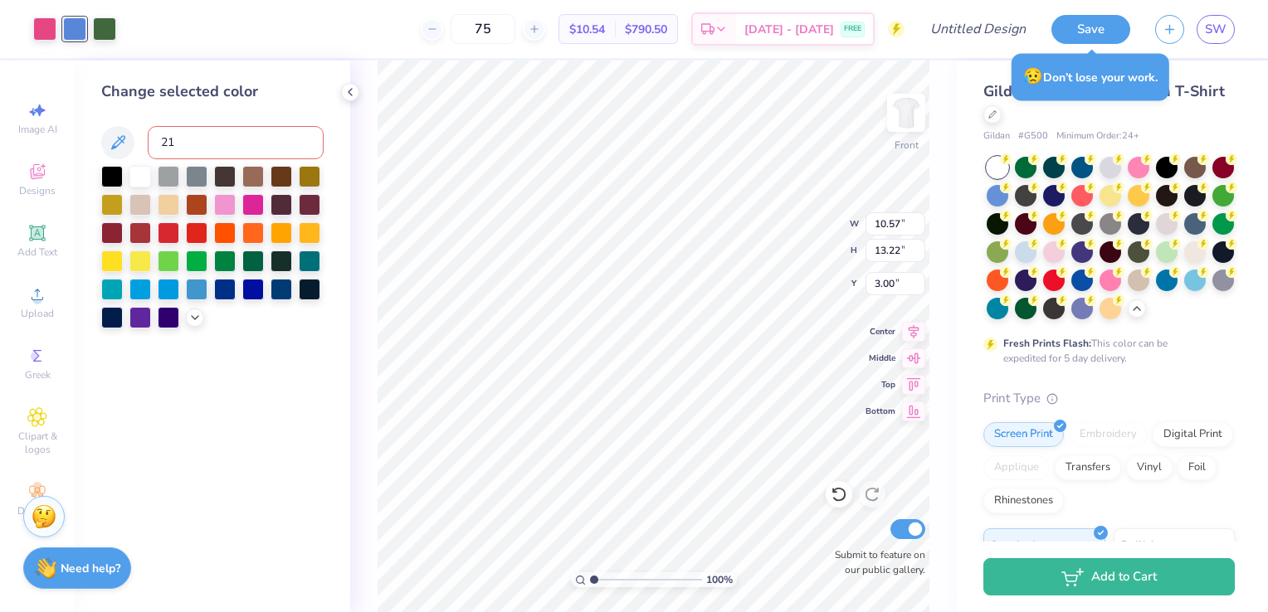
type input "2"
type input "7456"
type input "7455"
type input "7454"
type input "7455"
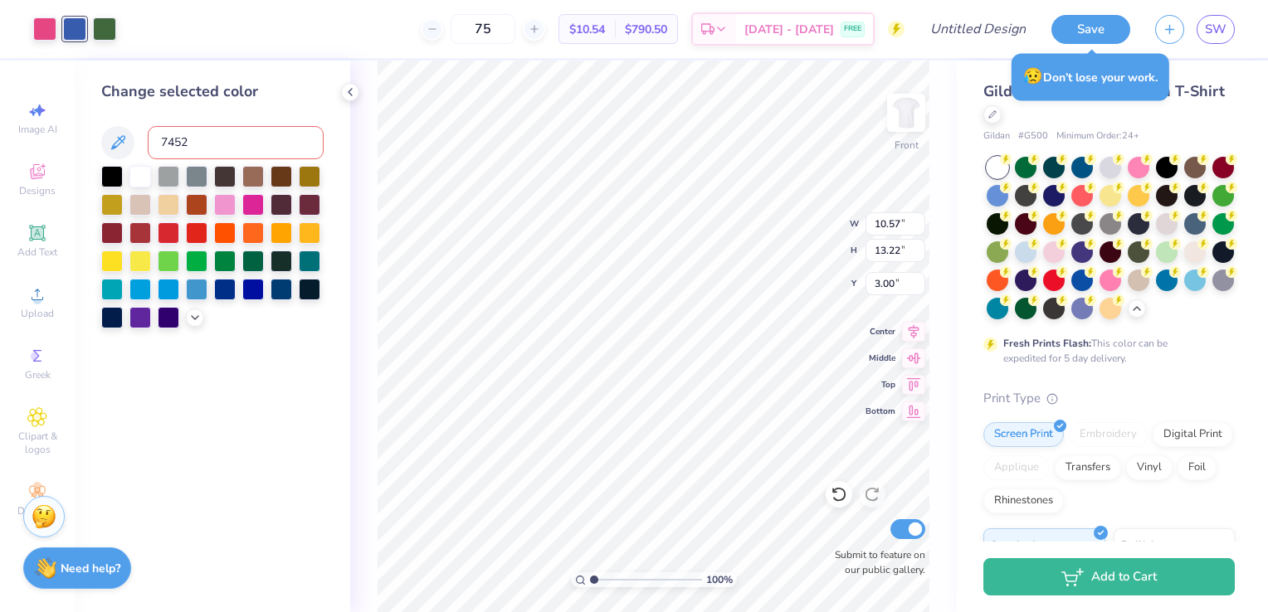
type input "7452"
type input "660"
type input "647"
type input "653"
type input "646"
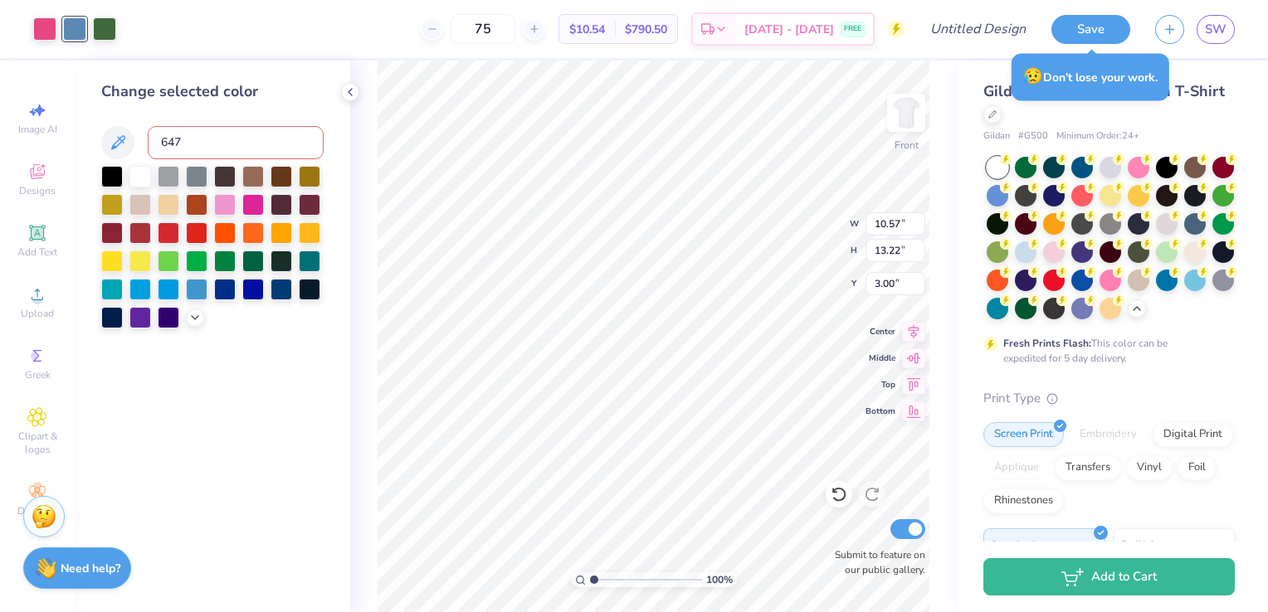
type input "647"
click at [52, 38] on div at bounding box center [44, 27] width 23 height 23
click at [252, 138] on input at bounding box center [236, 142] width 176 height 33
type input "6"
type input "703"
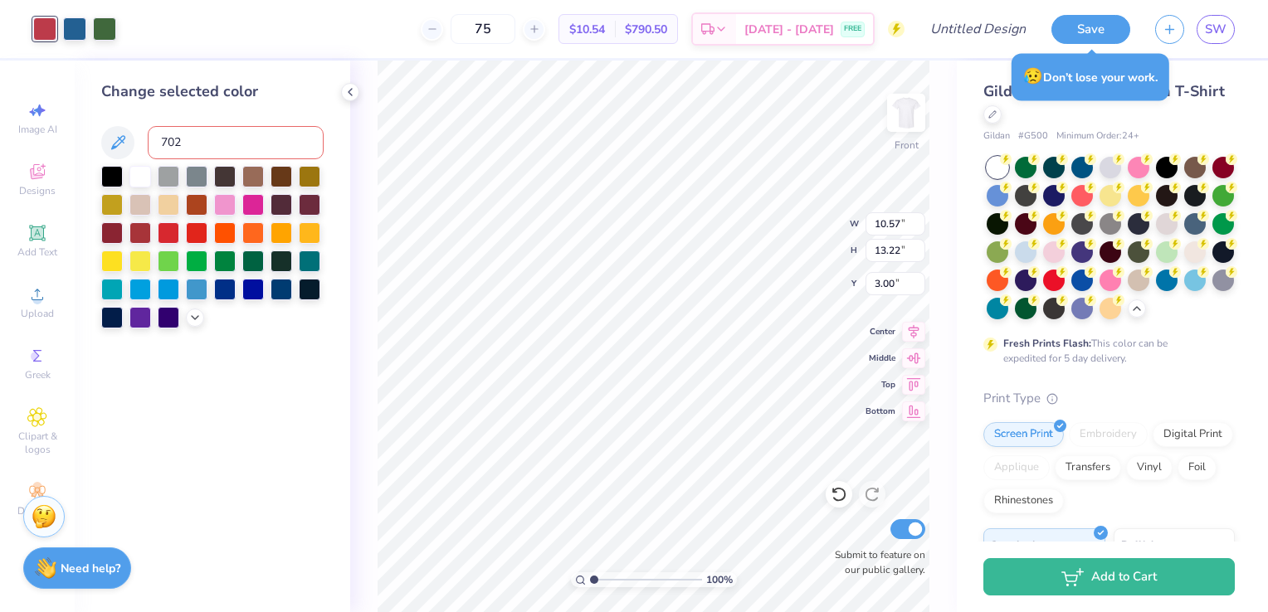
type input "702"
type input "704"
type input "701"
type input "702"
type input "703"
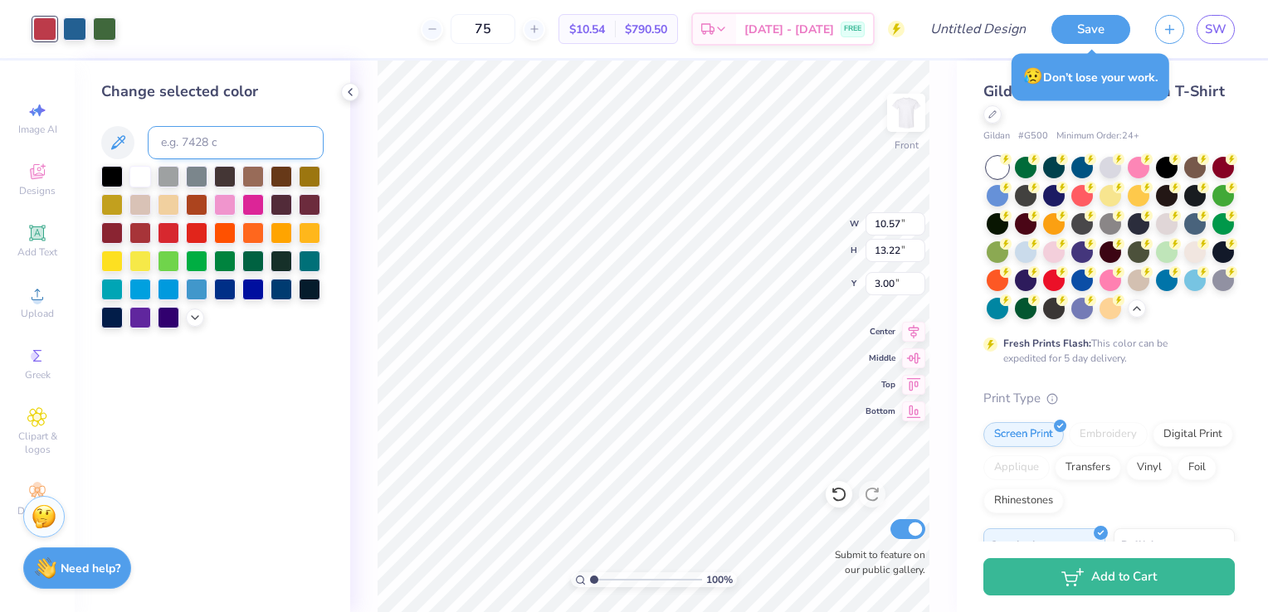
type input "3.27"
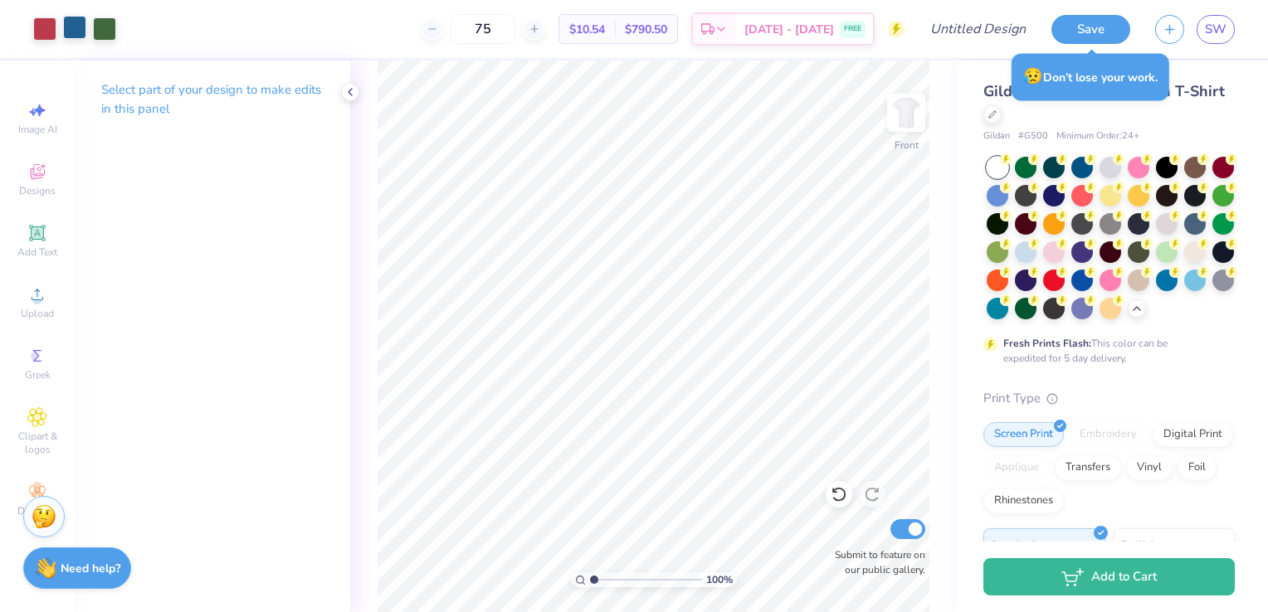
click at [65, 36] on div at bounding box center [74, 27] width 23 height 23
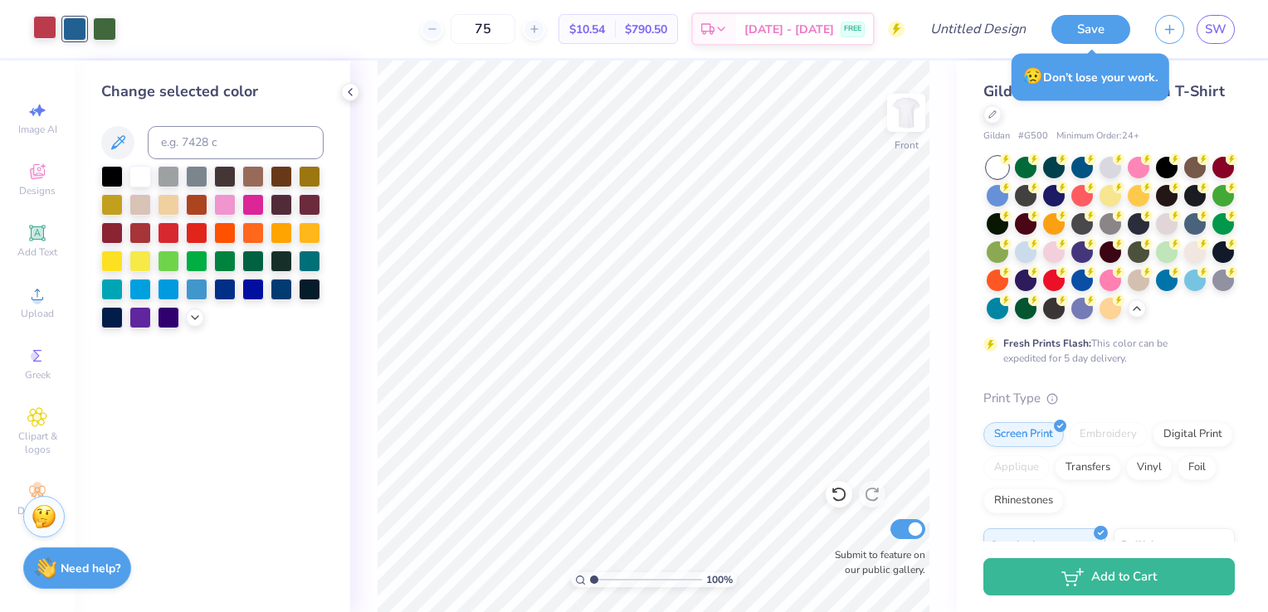
click at [50, 22] on div at bounding box center [44, 27] width 23 height 23
click at [217, 146] on input at bounding box center [236, 142] width 176 height 33
type input "205"
type input "206"
type input "207"
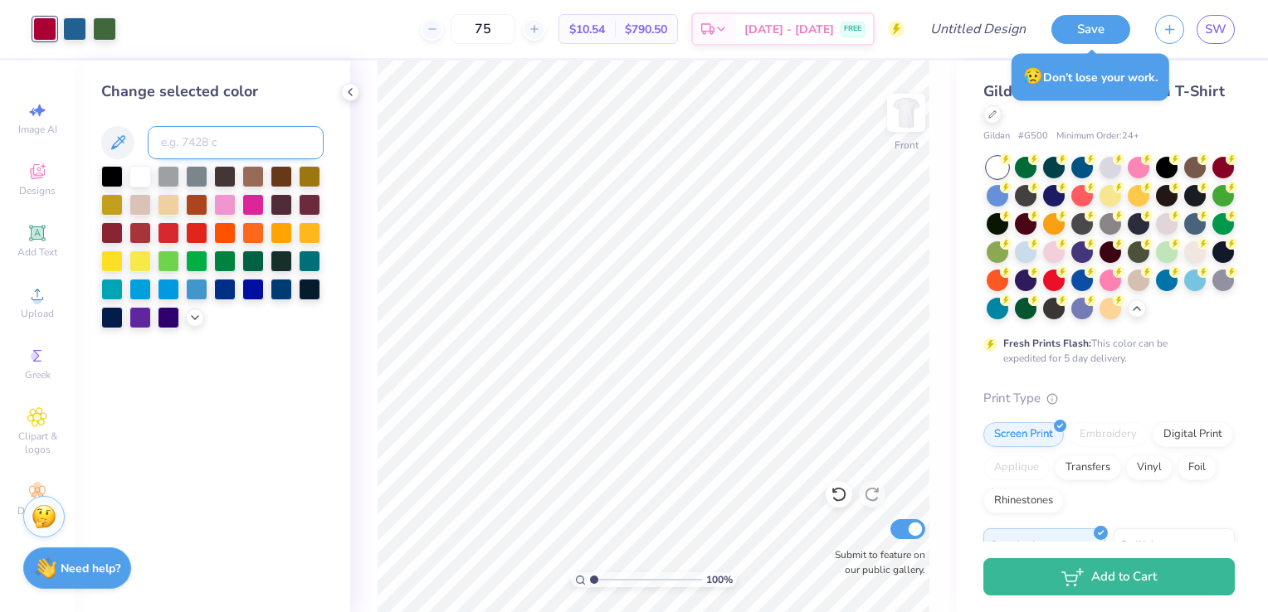
click at [254, 148] on input at bounding box center [236, 142] width 176 height 33
type input "204"
type input "205"
type input "2"
type input "226"
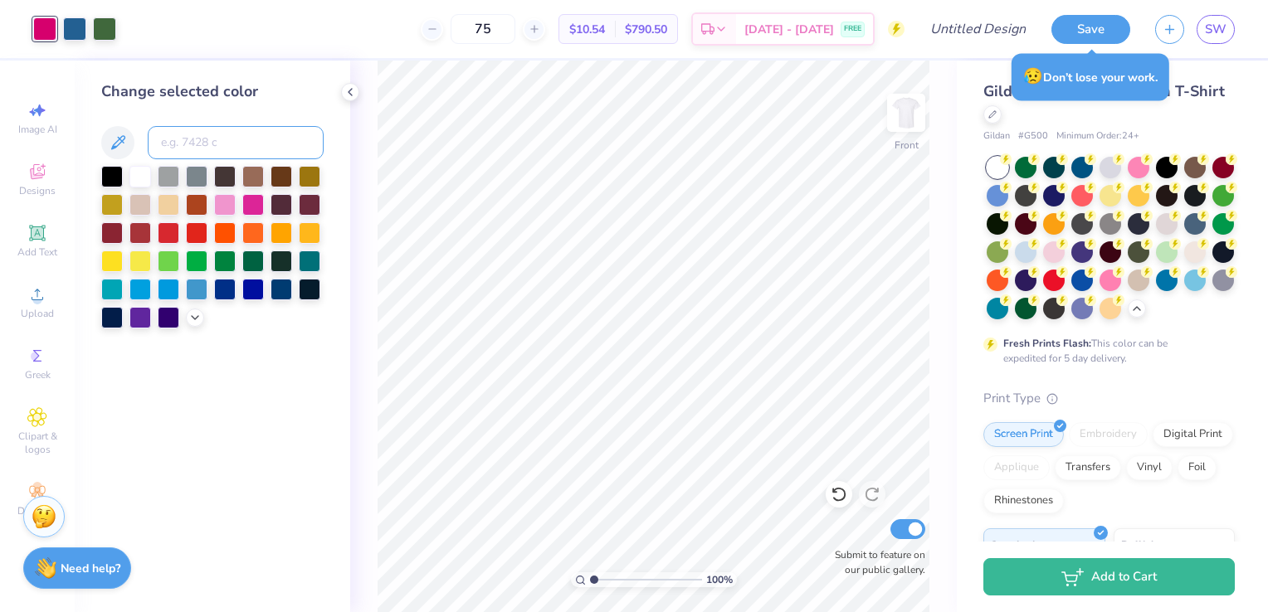
type input "7"
type input "679"
type input "669"
type input "649"
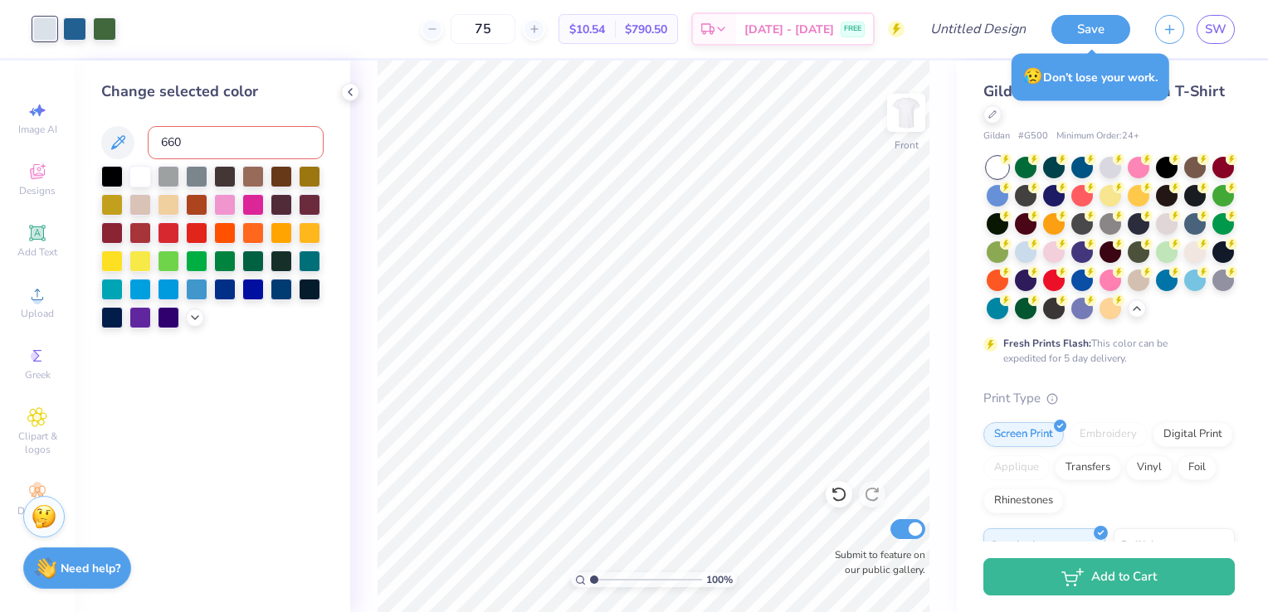
type input "660"
type input "648"
type input "639"
type input "63"
type input "669"
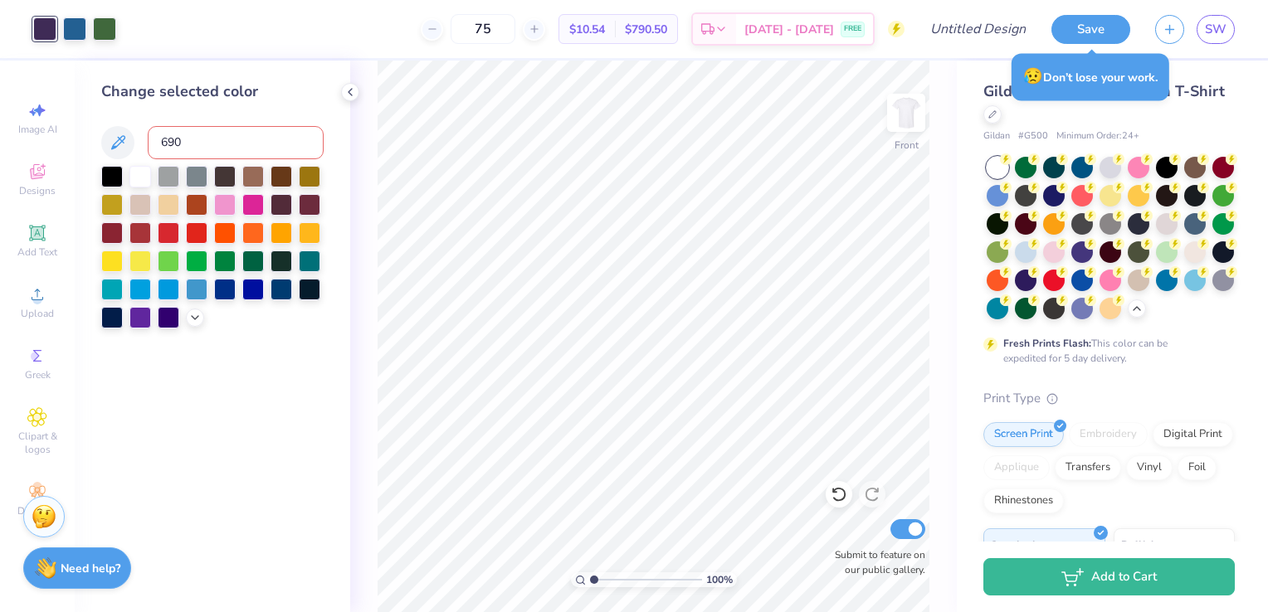
type input "690"
type input "680"
type input "685"
type input "686"
type input "687"
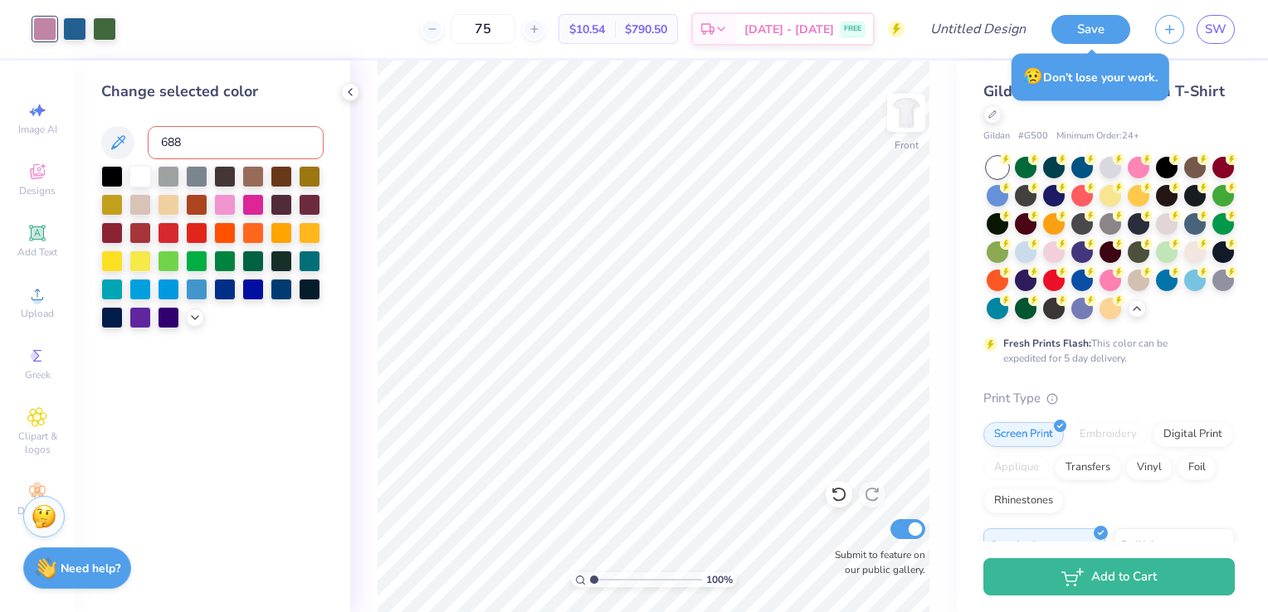
type input "688"
type input "689"
type input "690"
type input "695"
type input "696"
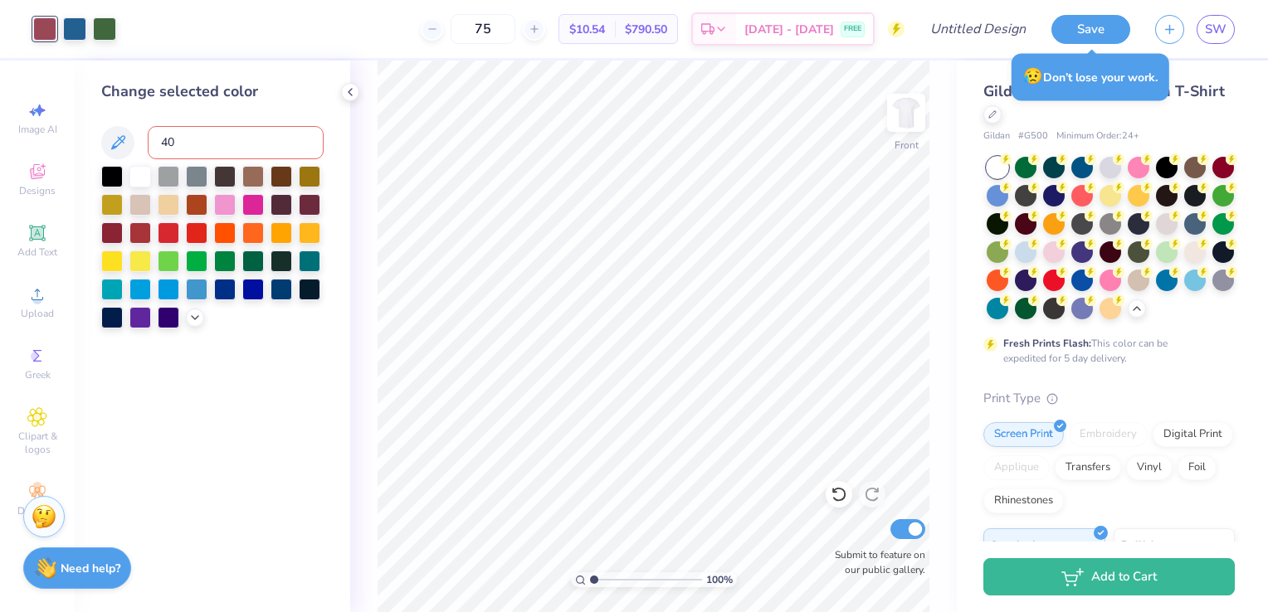
type input "4"
type input "7423"
type input "7424"
type input "7426"
type input "7427"
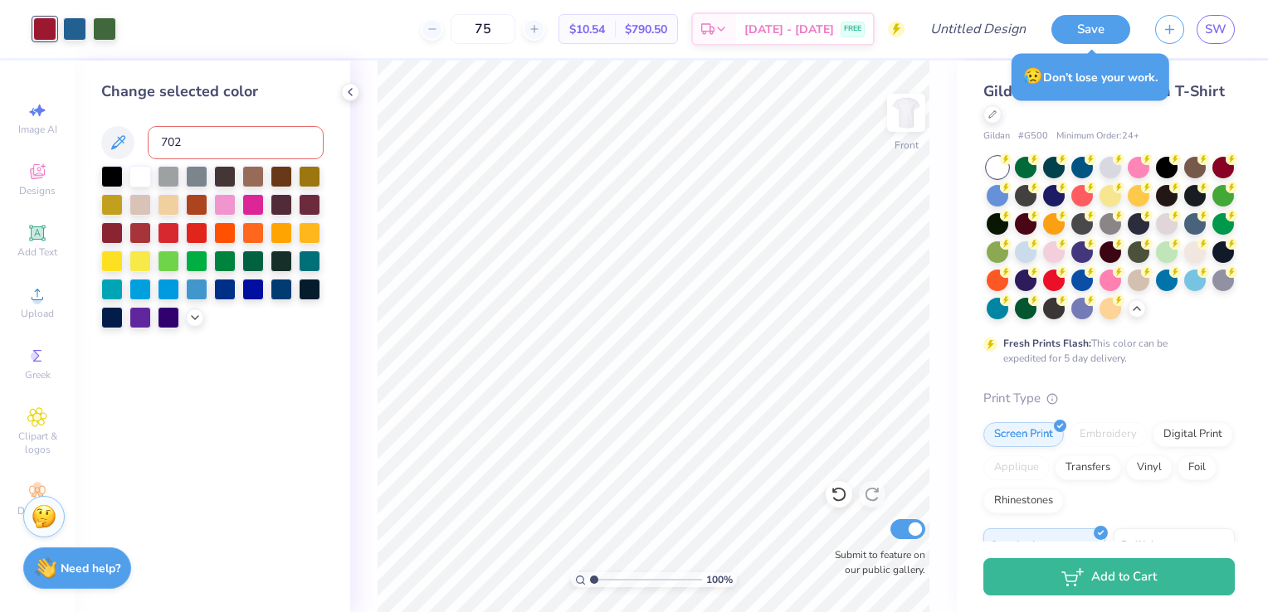
type input "702"
type input "703"
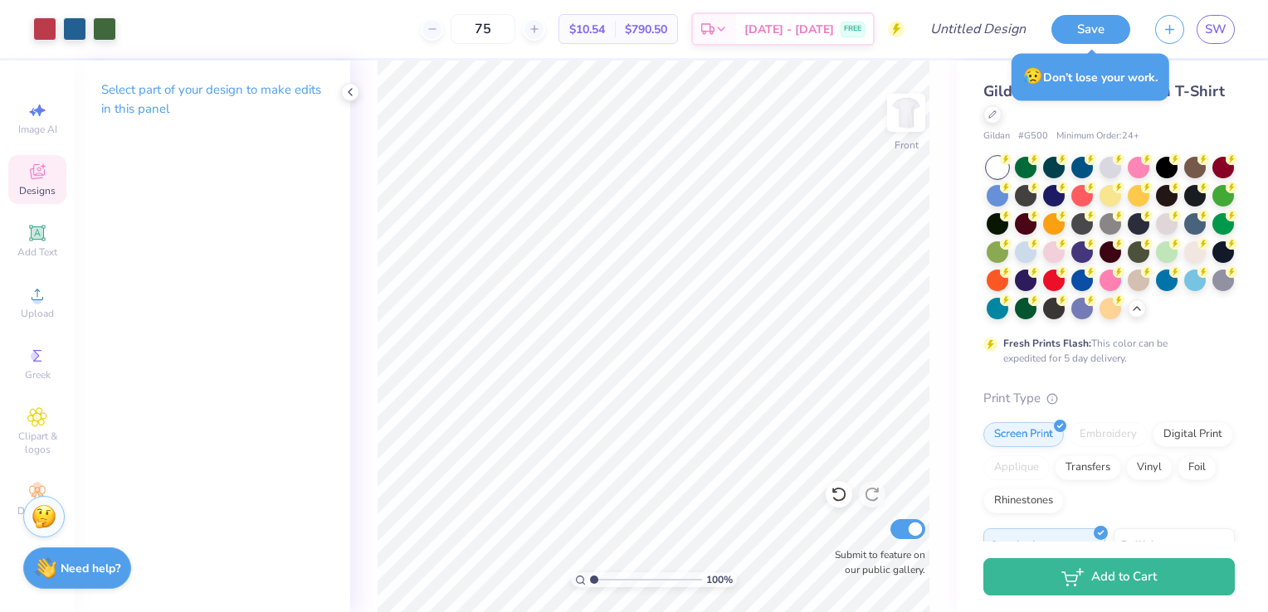
click at [46, 184] on span "Designs" at bounding box center [37, 190] width 37 height 13
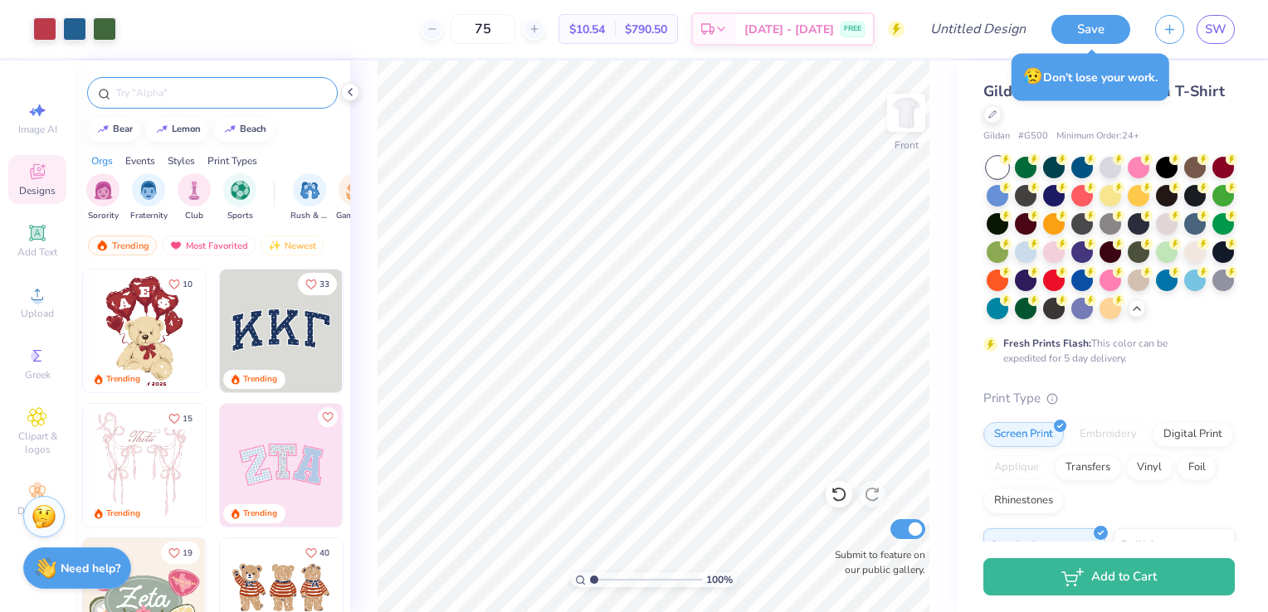
click at [214, 94] on input "text" at bounding box center [221, 93] width 212 height 17
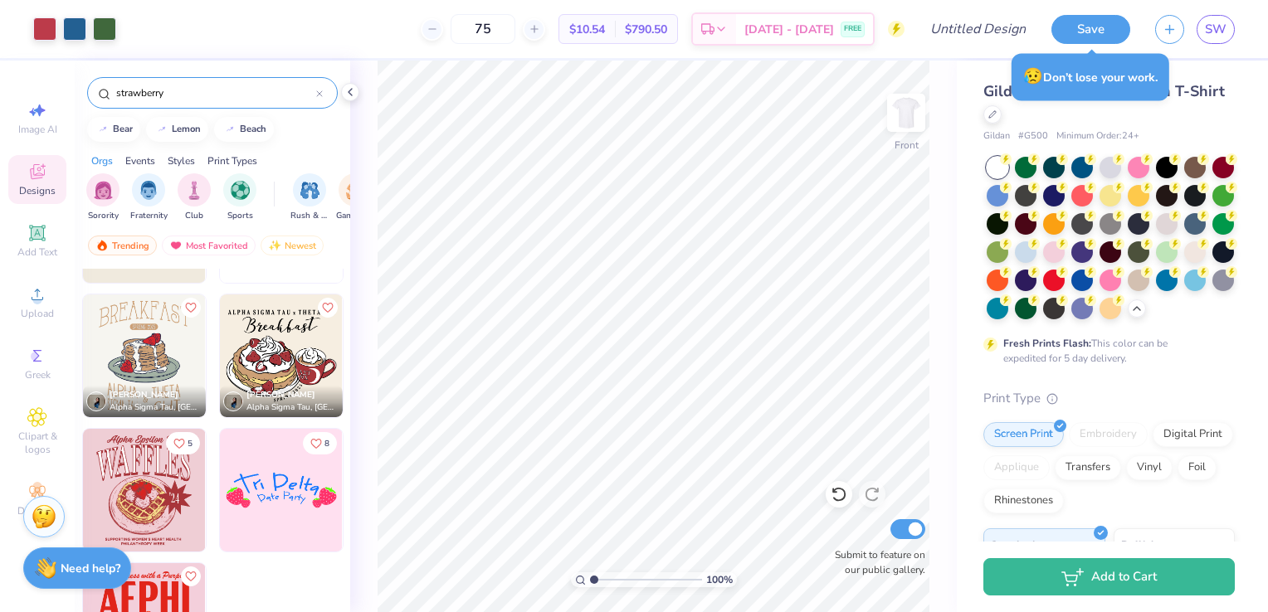
scroll to position [6449, 0]
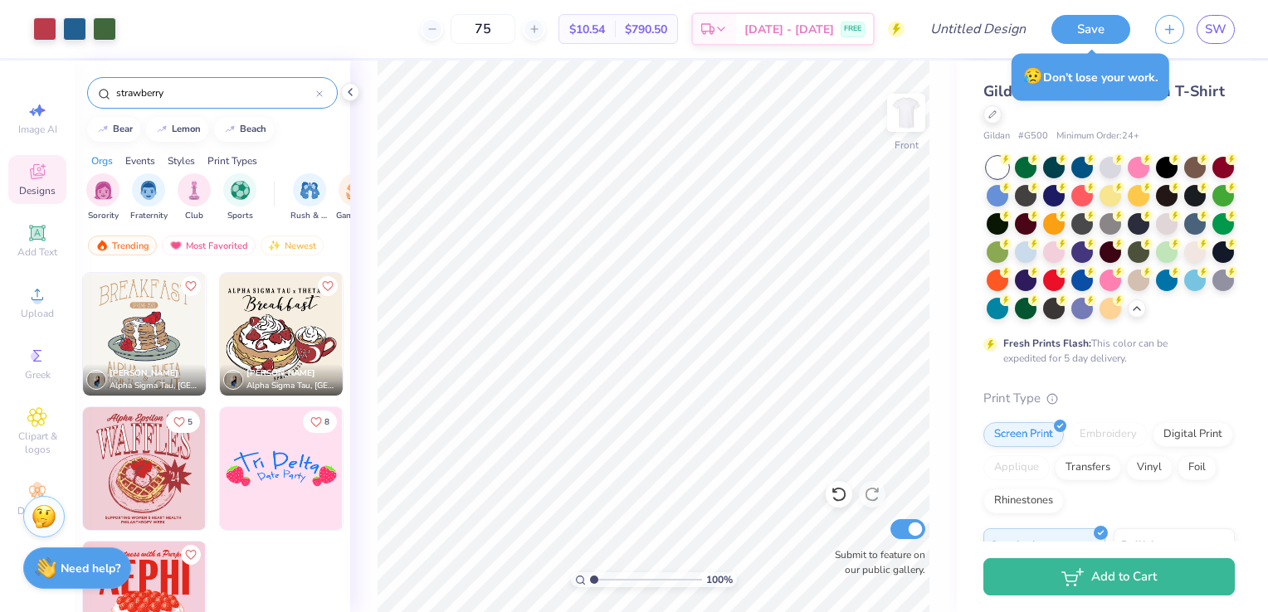
type input "strawberry"
type input "3.27"
click at [911, 130] on img at bounding box center [906, 113] width 66 height 66
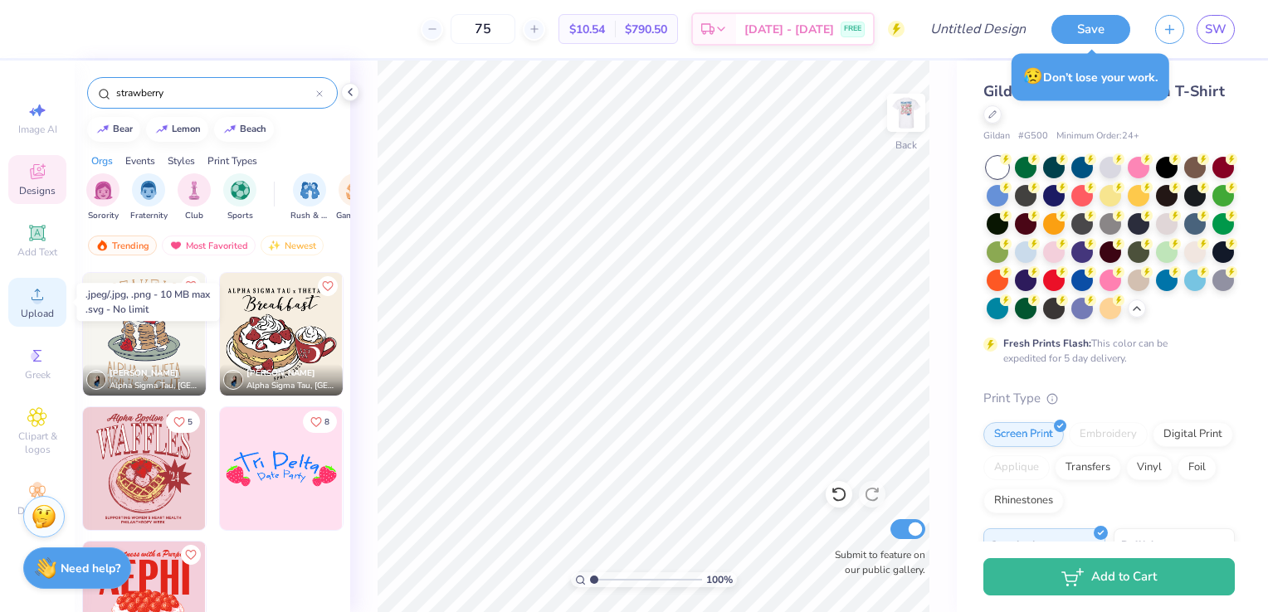
click at [44, 304] on icon at bounding box center [37, 295] width 20 height 20
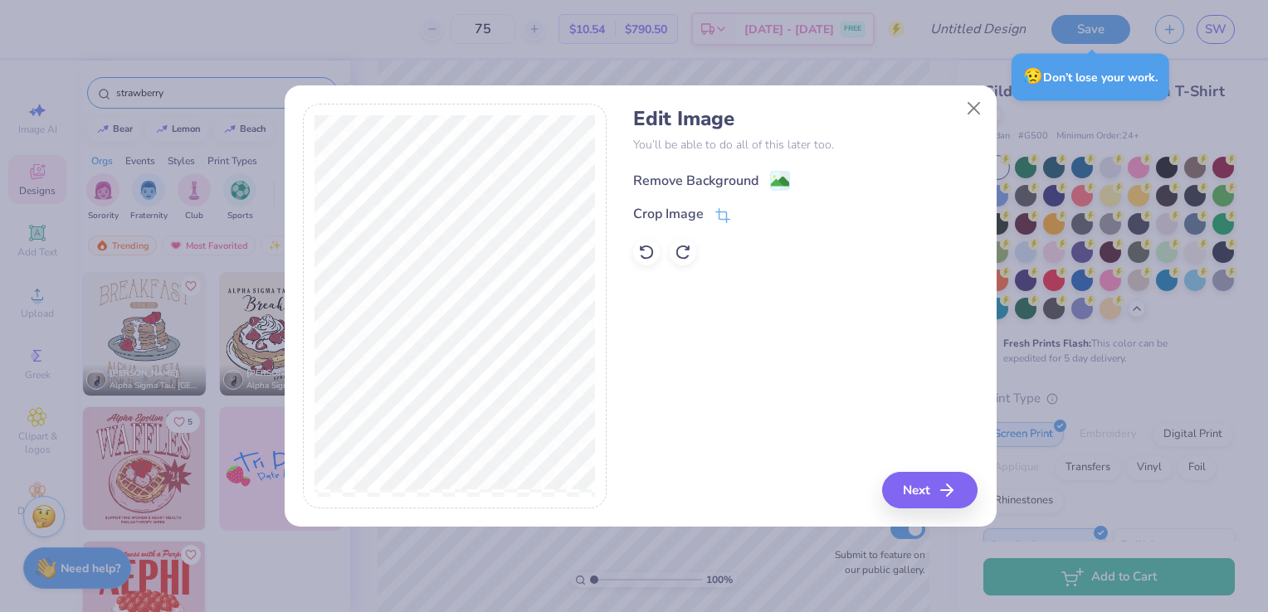
click at [777, 178] on image at bounding box center [780, 182] width 18 height 18
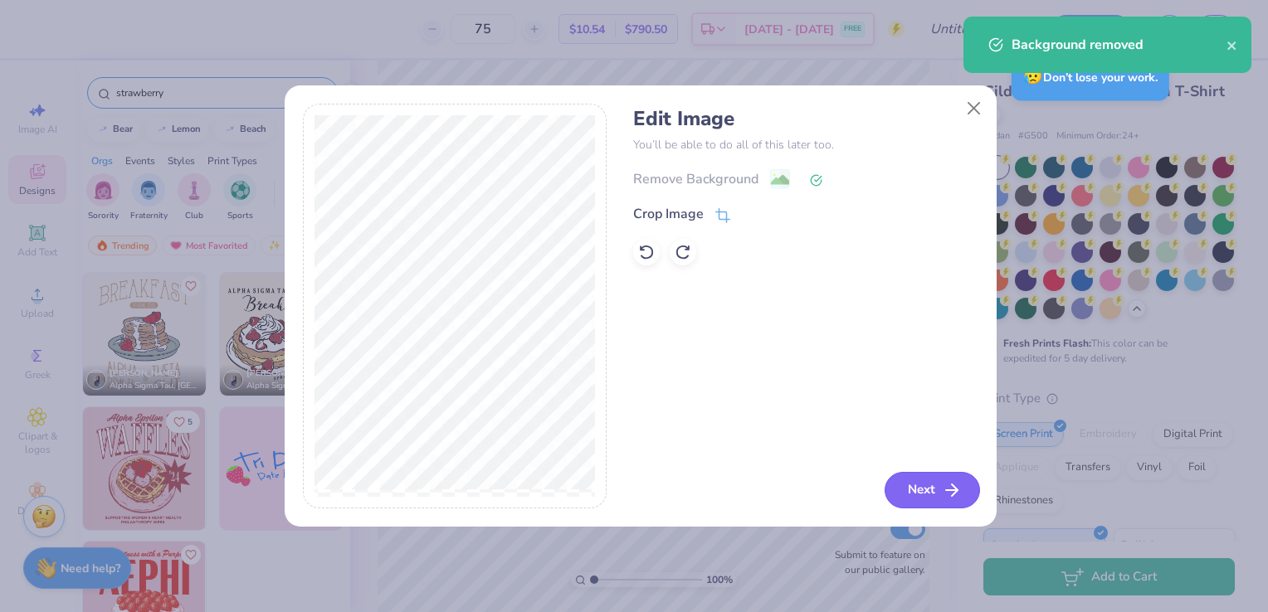
click at [936, 499] on button "Next" at bounding box center [932, 490] width 95 height 37
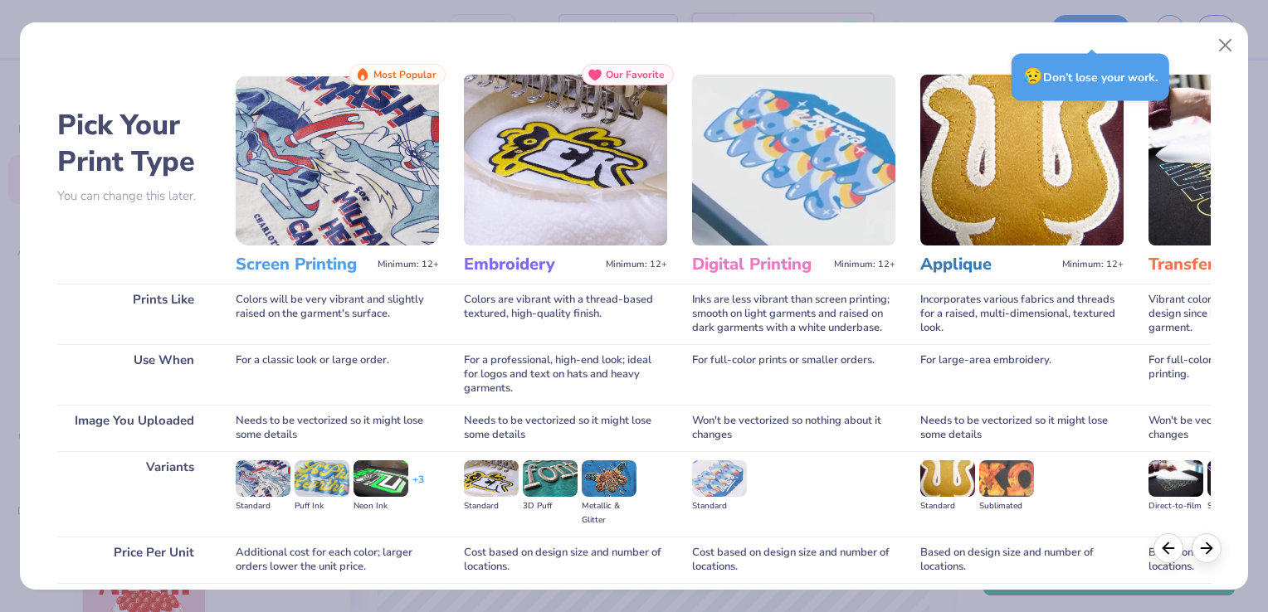
scroll to position [131, 0]
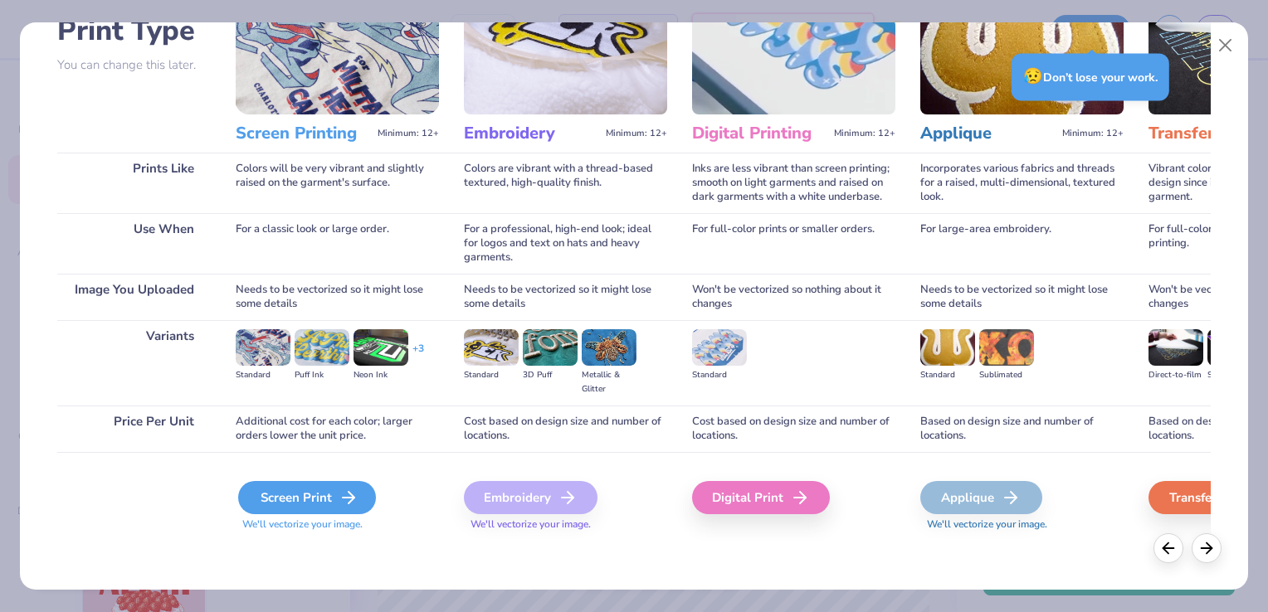
click at [324, 499] on div "Screen Print" at bounding box center [307, 497] width 138 height 33
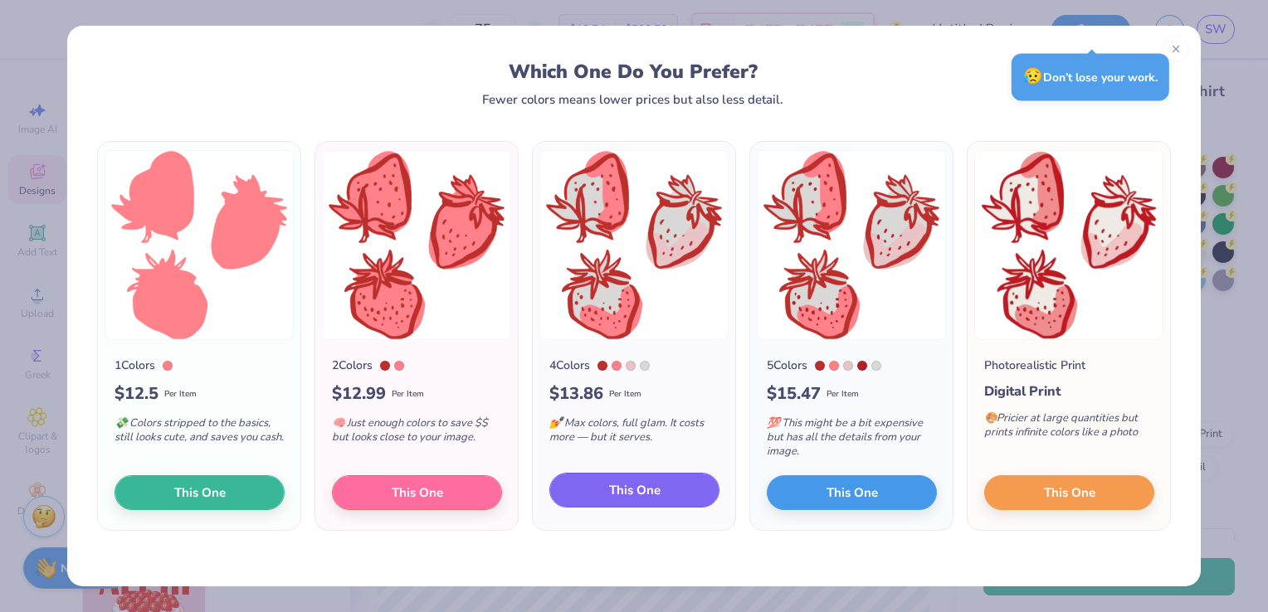
click at [629, 485] on span "This One" at bounding box center [634, 490] width 51 height 19
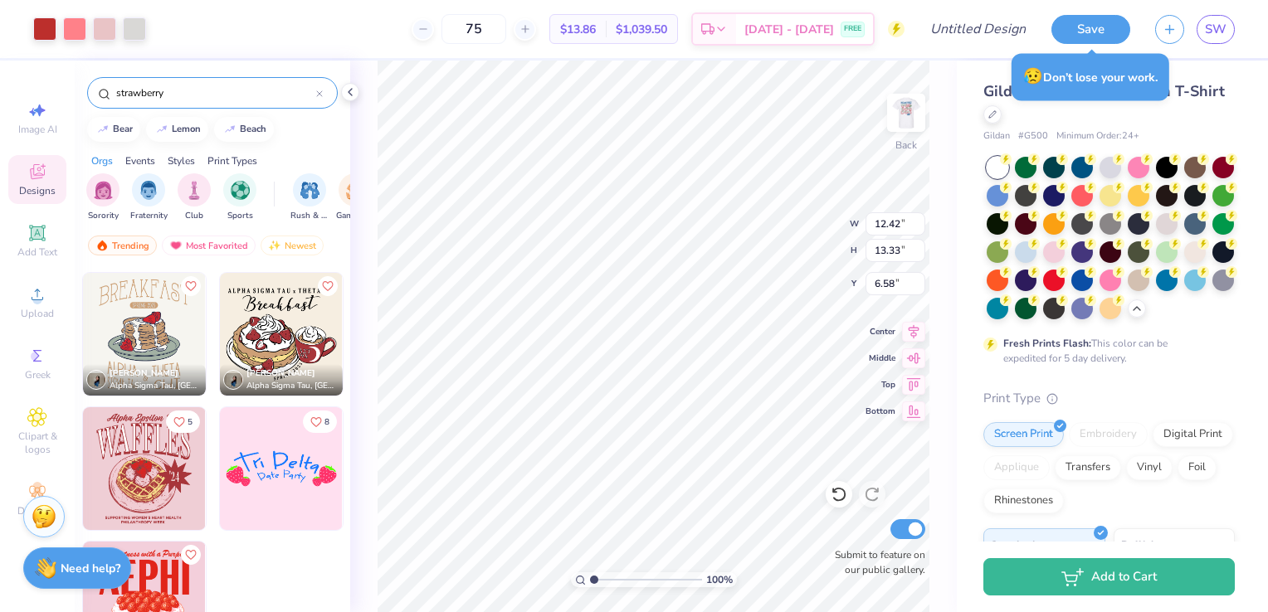
type input "7.58"
type input "8.14"
type input "2.55"
type input "3.63"
type input "3.90"
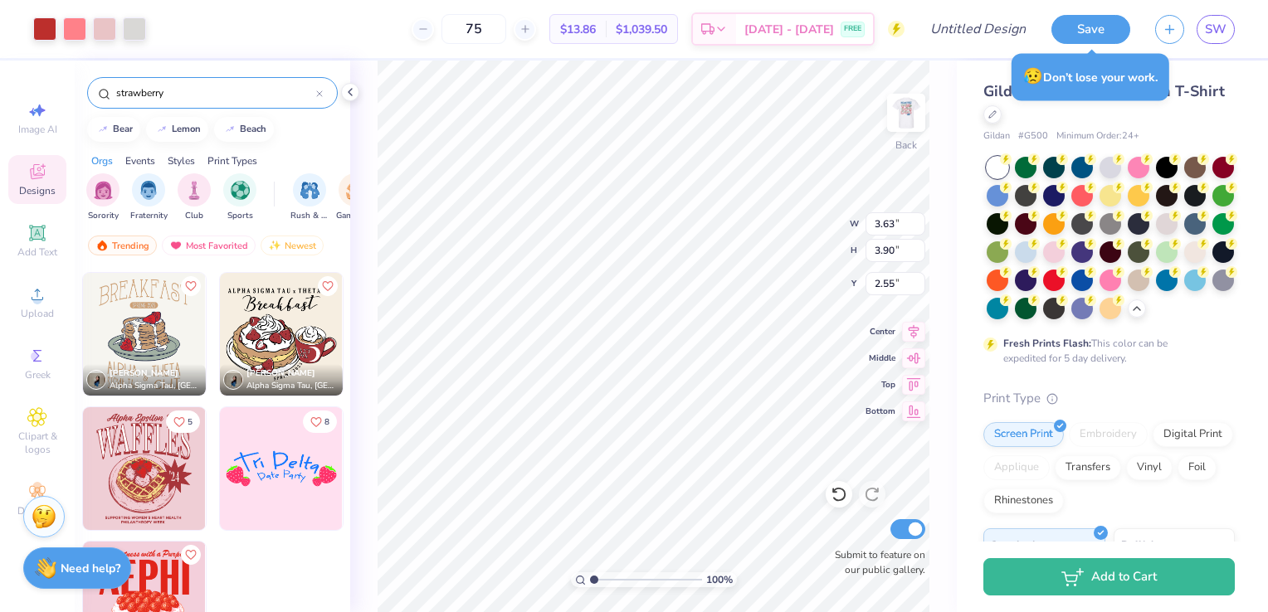
type input "2.59"
type input "2.34"
type input "2.52"
drag, startPoint x: 597, startPoint y: 581, endPoint x: 608, endPoint y: 583, distance: 11.7
type input "2.35"
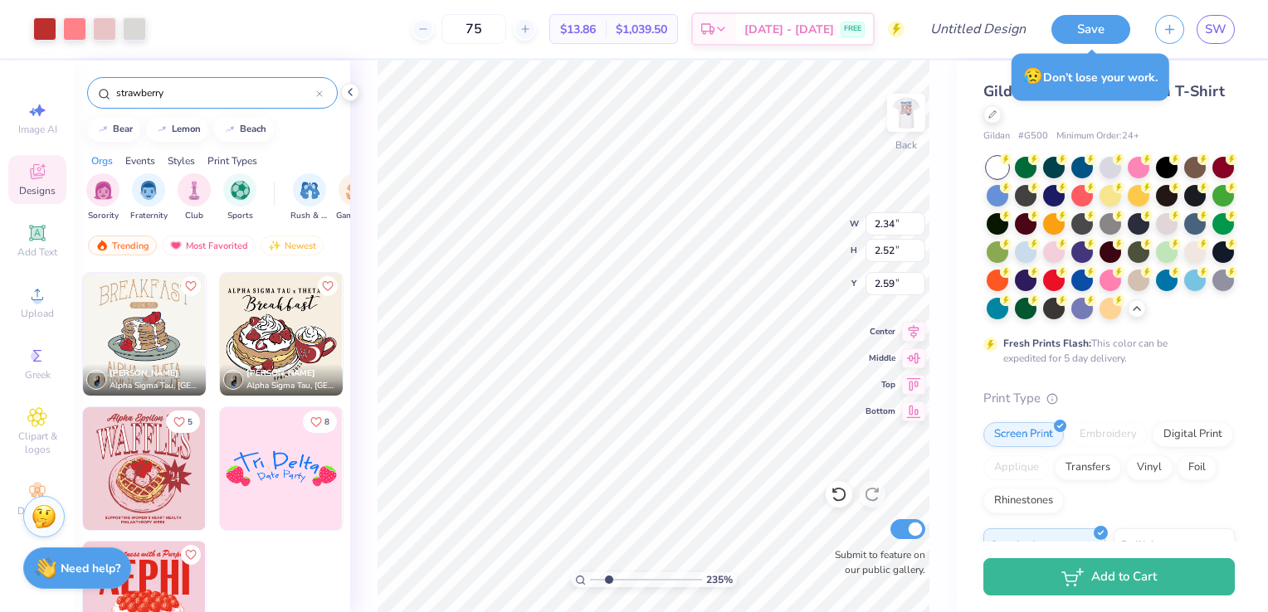
click at [608, 583] on input "range" at bounding box center [646, 580] width 112 height 15
type input "3.52"
type input "2.19"
type input "3.51"
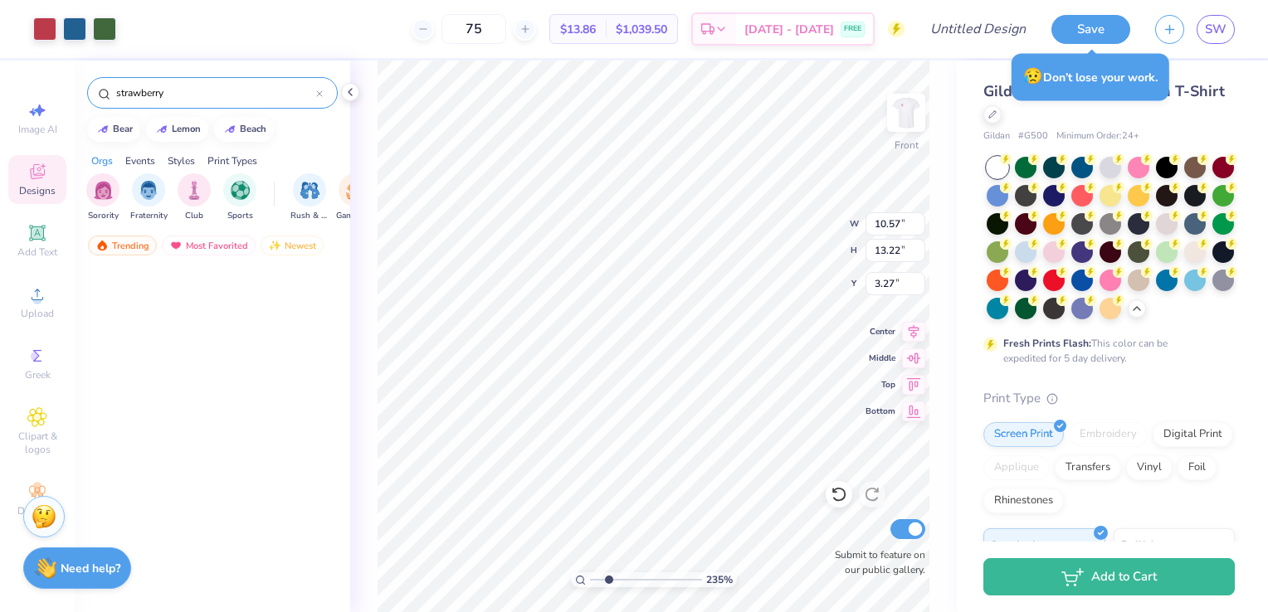
scroll to position [6449, 0]
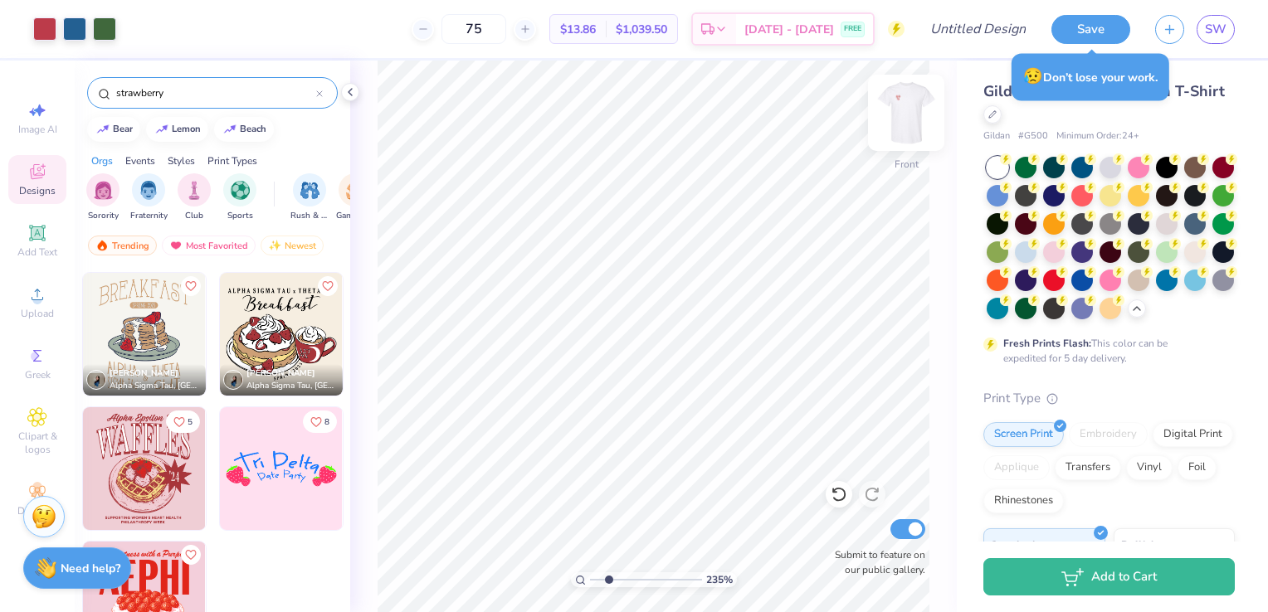
click at [898, 117] on img at bounding box center [906, 113] width 66 height 66
drag, startPoint x: 611, startPoint y: 583, endPoint x: 598, endPoint y: 584, distance: 12.6
type input "1.45"
click at [598, 584] on input "range" at bounding box center [646, 580] width 112 height 15
